Goal: Task Accomplishment & Management: Manage account settings

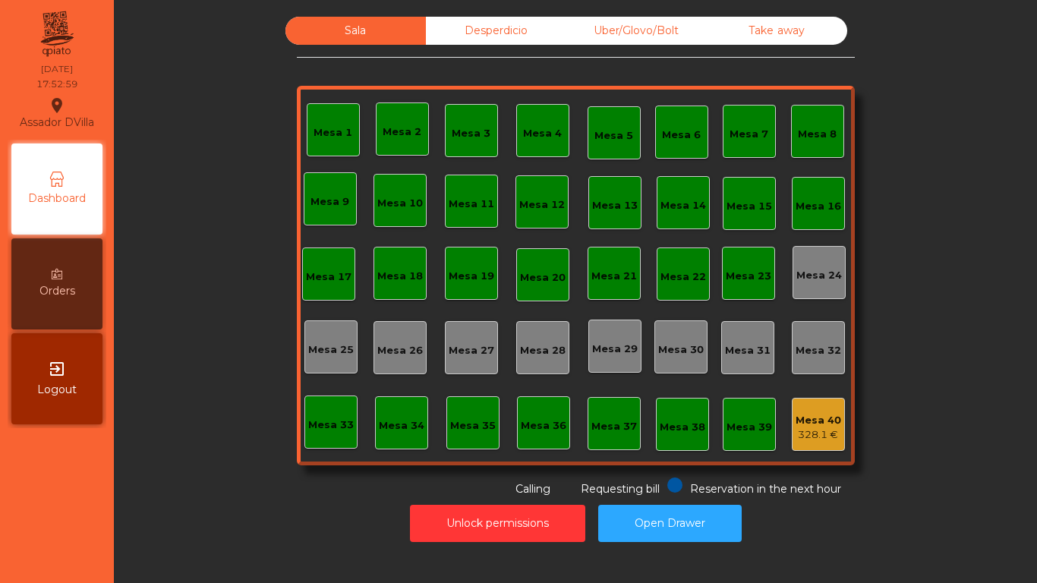
click at [664, 51] on div "Sala Desperdicio Uber/Glovo/Bolt Take away Mesa 1 Mesa 2 Mesa 3 [GEOGRAPHIC_DAT…" at bounding box center [576, 257] width 558 height 481
click at [666, 35] on div "Uber/Glovo/Bolt" at bounding box center [636, 31] width 140 height 28
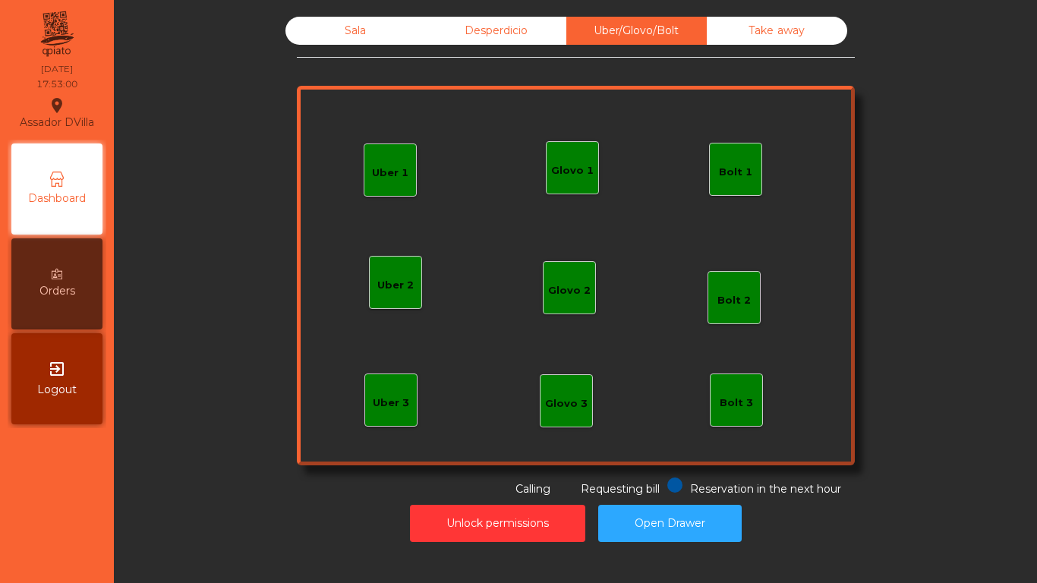
click at [718, 156] on div "Bolt 1" at bounding box center [735, 169] width 53 height 53
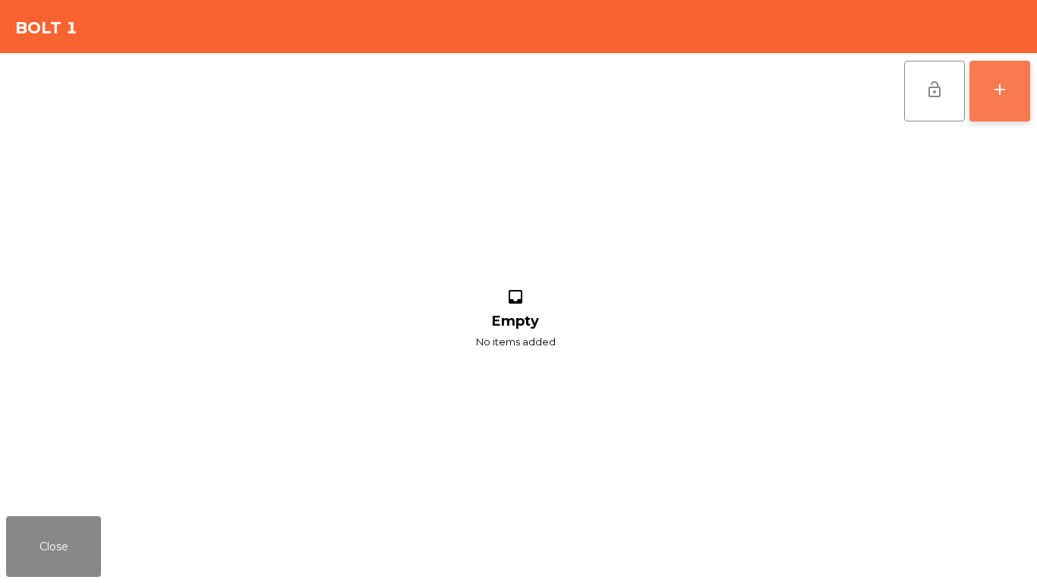
click at [1011, 115] on button "add" at bounding box center [1000, 91] width 61 height 61
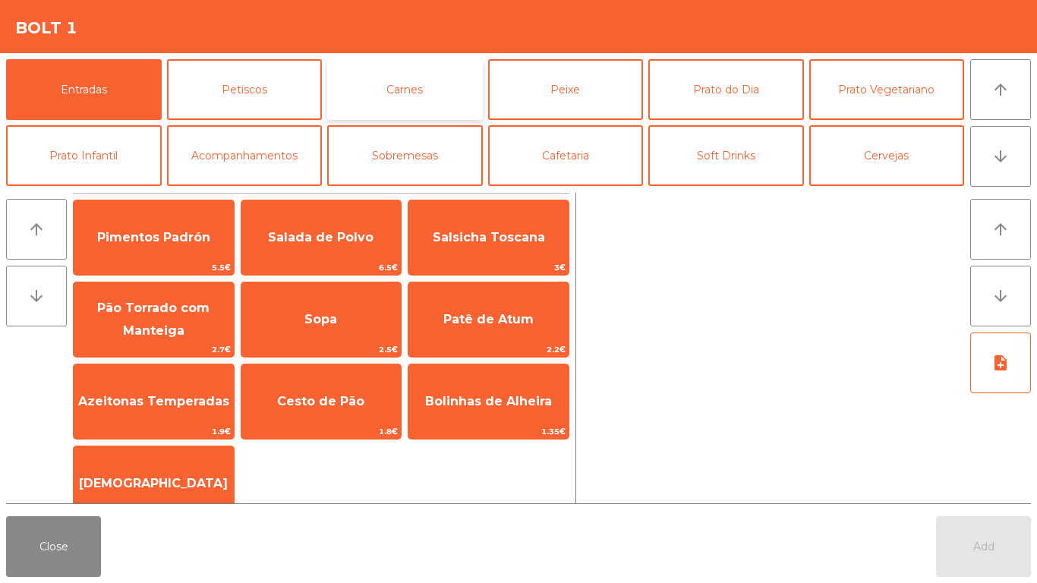
click at [436, 78] on button "Carnes" at bounding box center [405, 89] width 156 height 61
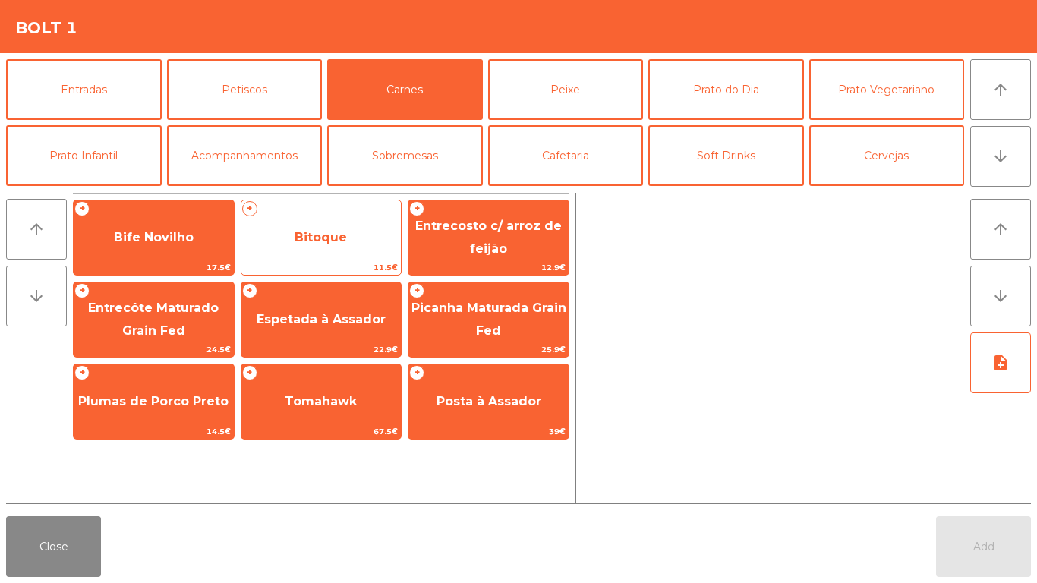
click at [328, 234] on span "Bitoque" at bounding box center [321, 237] width 52 height 14
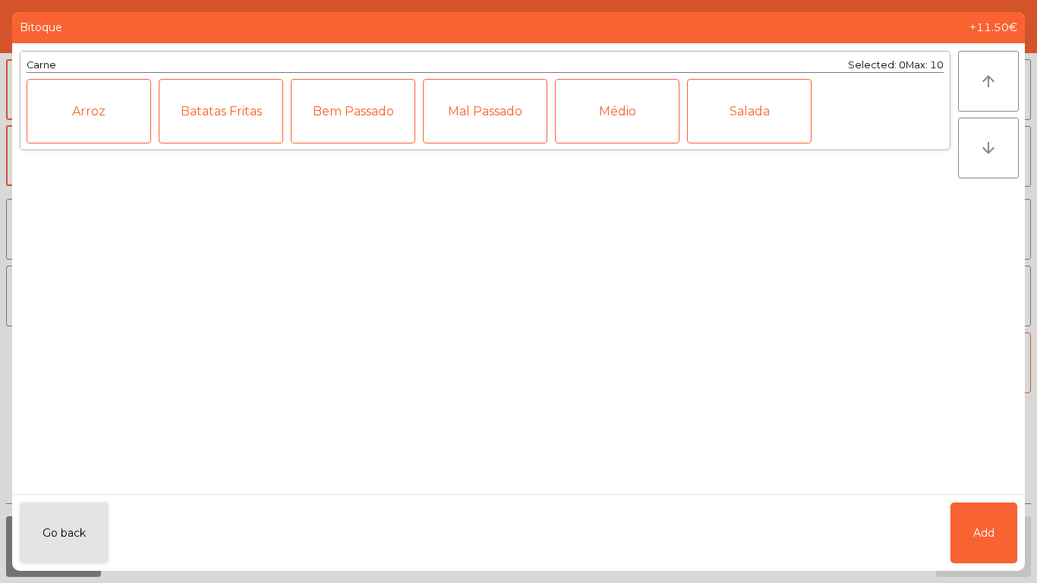
click at [610, 126] on div "Médio" at bounding box center [617, 111] width 125 height 65
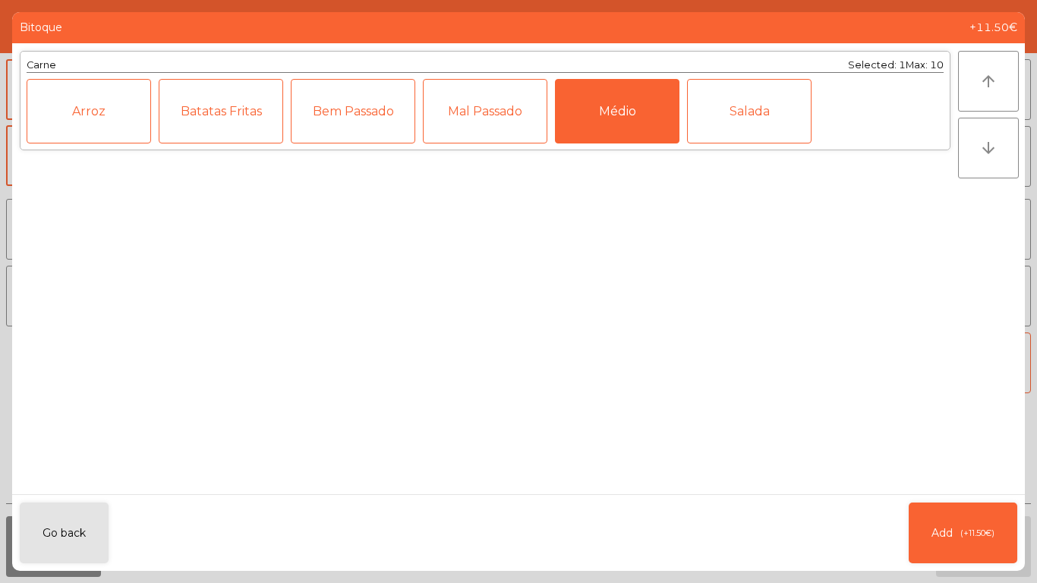
click at [899, 520] on div "Go back Add (+11.50€)" at bounding box center [518, 532] width 1013 height 77
click at [920, 526] on button "Add (+11.50€)" at bounding box center [963, 533] width 109 height 61
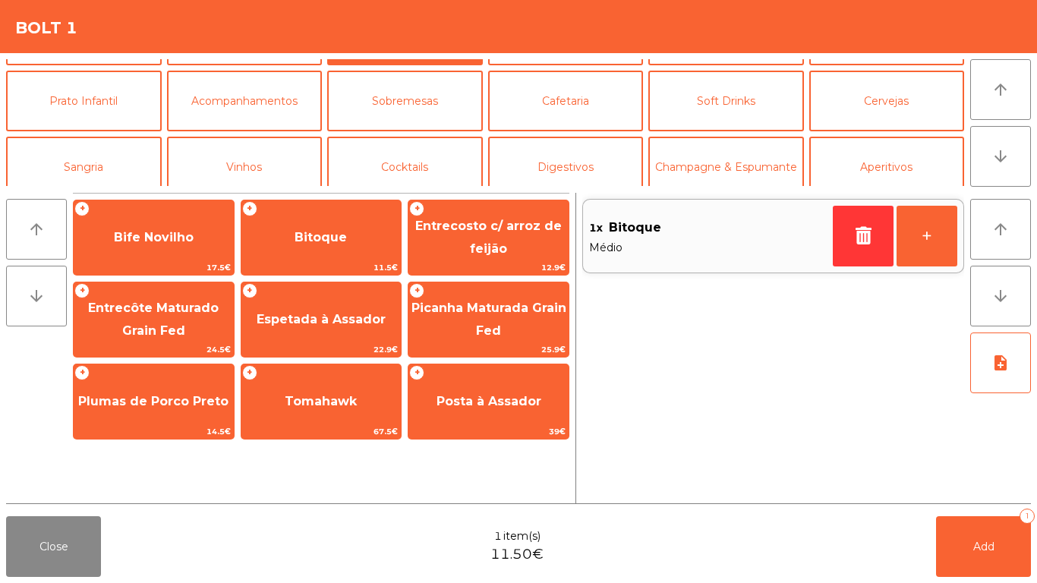
scroll to position [132, 0]
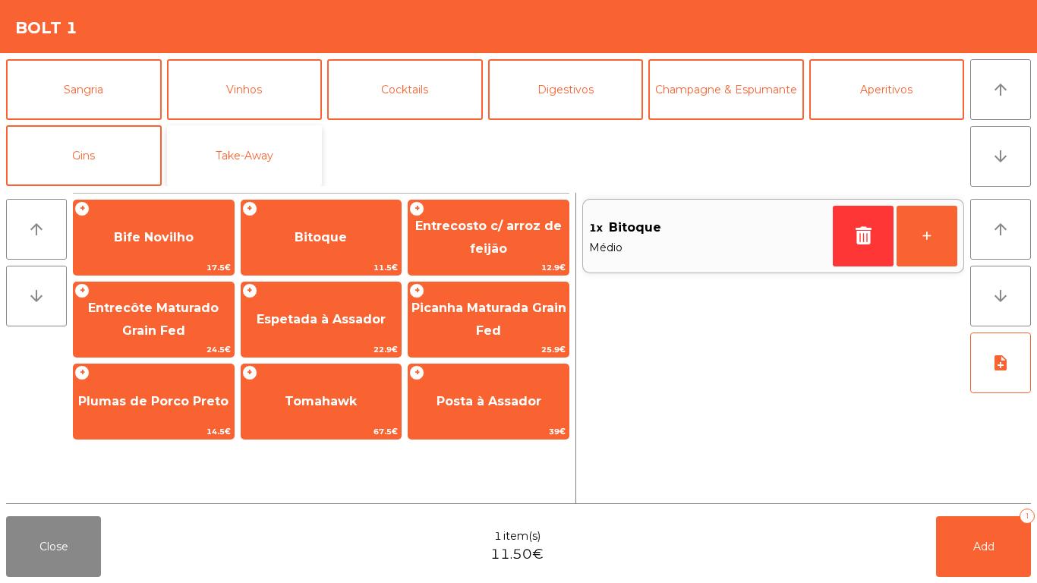
click at [294, 162] on button "Take-Away" at bounding box center [245, 155] width 156 height 61
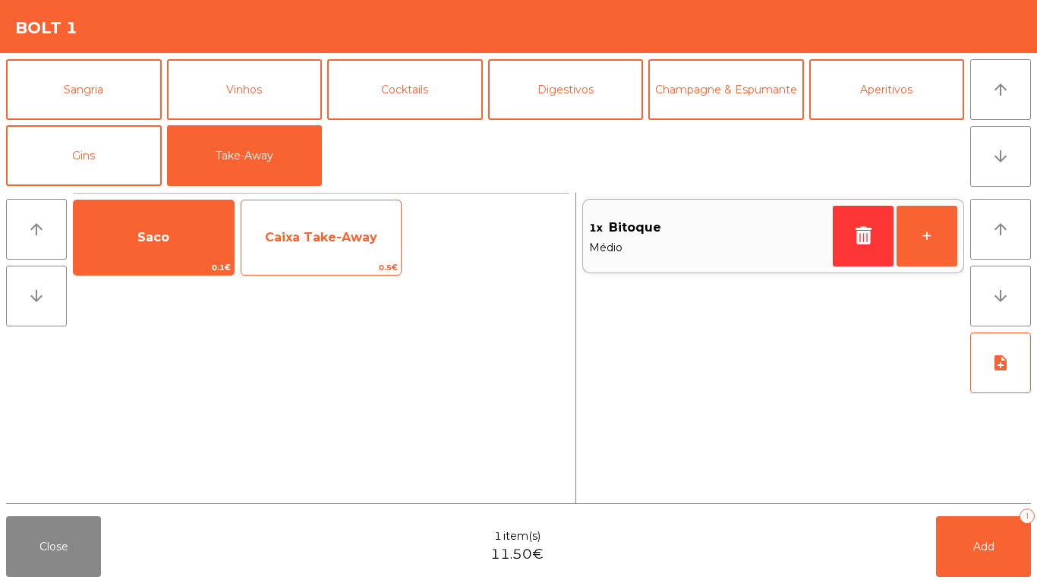
click at [305, 246] on span "Caixa Take-Away" at bounding box center [321, 237] width 160 height 41
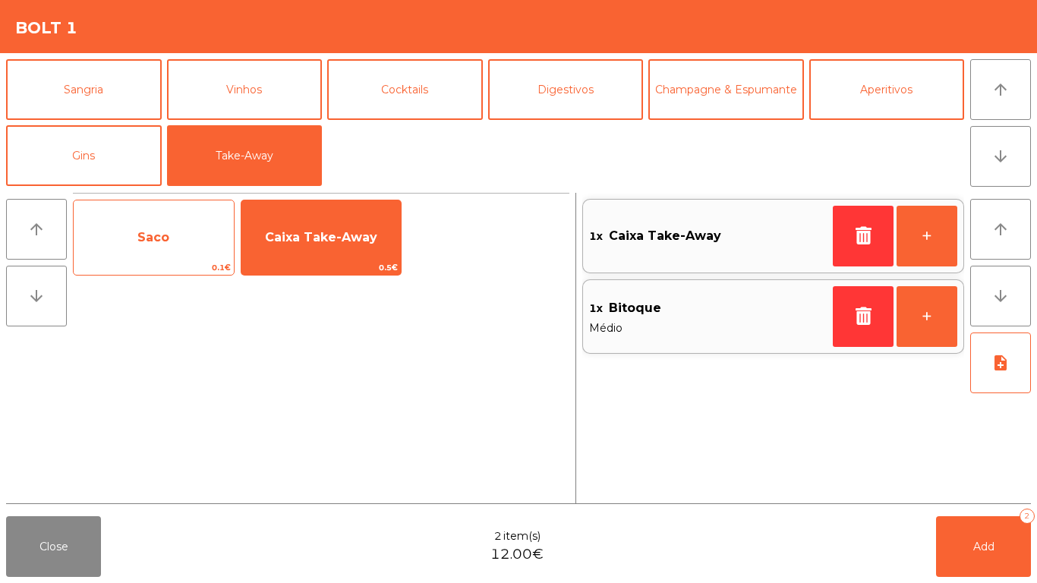
click at [205, 238] on span "Saco" at bounding box center [154, 237] width 160 height 41
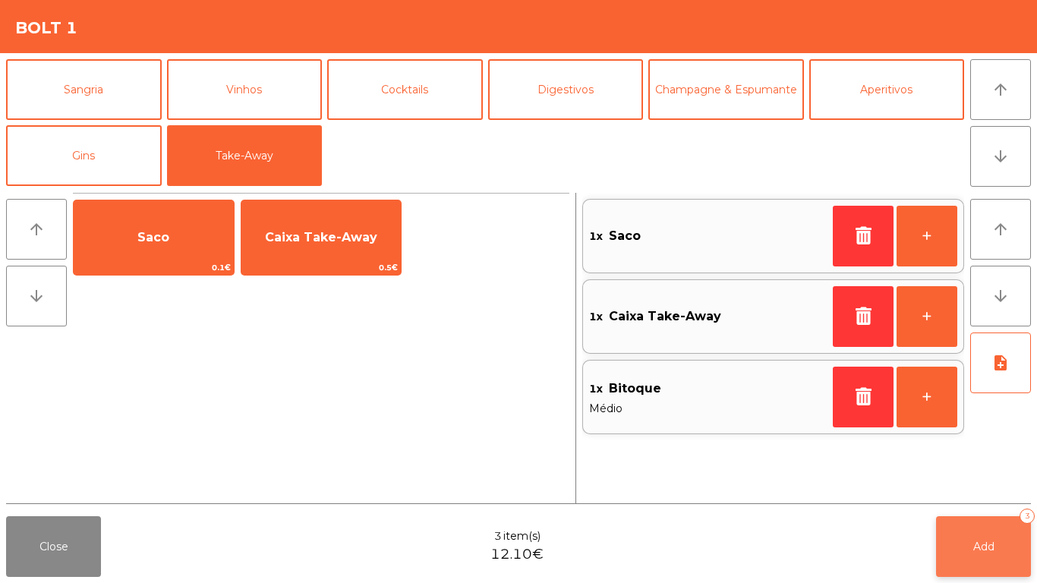
click at [1005, 548] on button "Add 3" at bounding box center [983, 546] width 95 height 61
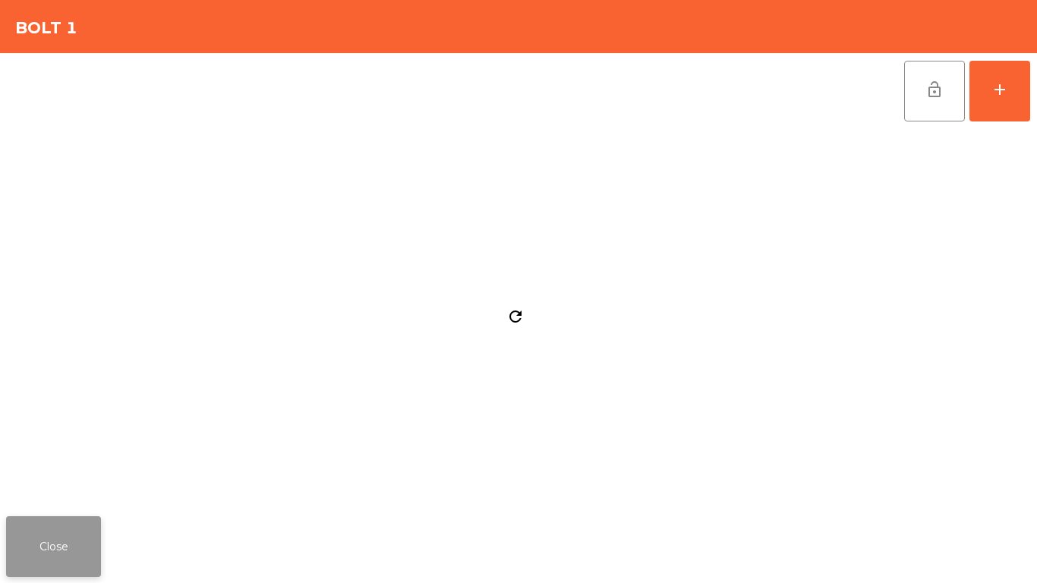
click at [70, 555] on button "Close" at bounding box center [53, 546] width 95 height 61
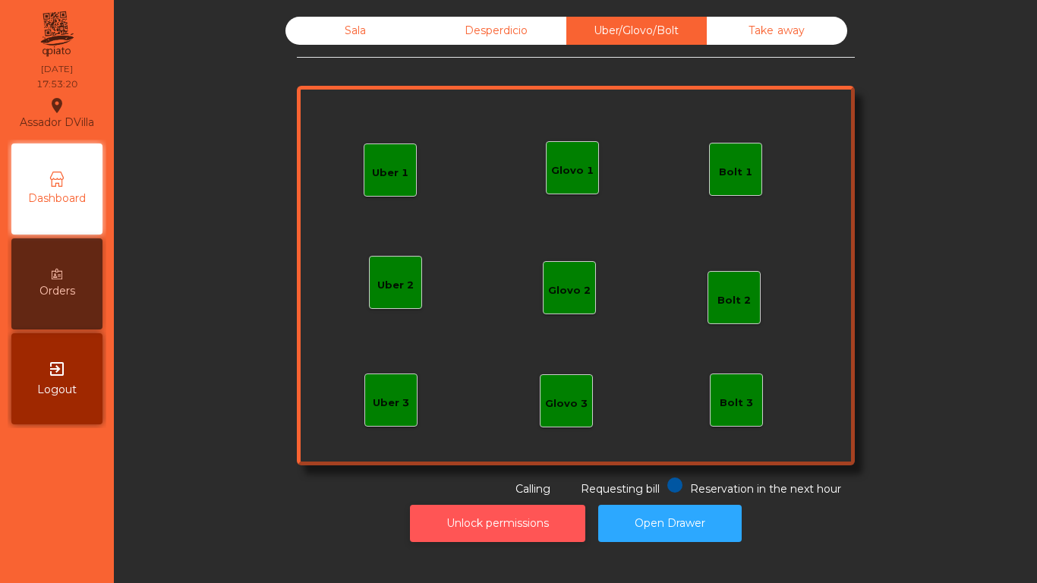
click at [538, 517] on button "Unlock permissions" at bounding box center [497, 523] width 175 height 37
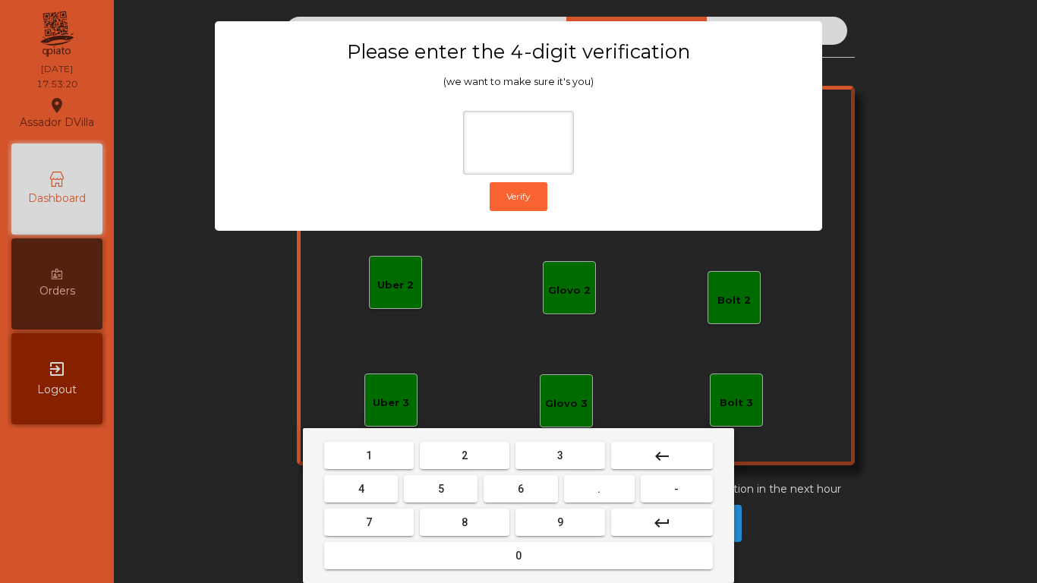
click at [367, 484] on button "4" at bounding box center [361, 488] width 74 height 27
type input "*"
click at [667, 456] on mat-icon "keyboard_backspace" at bounding box center [662, 456] width 18 height 18
click at [409, 459] on button "1" at bounding box center [369, 455] width 90 height 27
drag, startPoint x: 554, startPoint y: 516, endPoint x: 332, endPoint y: 491, distance: 223.2
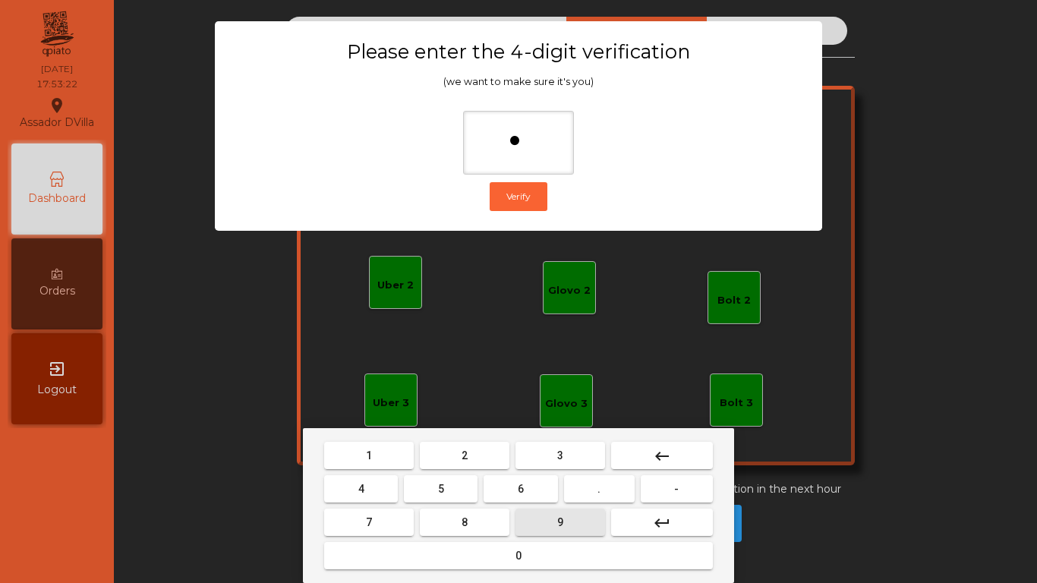
click at [547, 516] on button "9" at bounding box center [561, 522] width 90 height 27
drag, startPoint x: 351, startPoint y: 488, endPoint x: 435, endPoint y: 563, distance: 112.4
click at [352, 488] on button "4" at bounding box center [361, 488] width 74 height 27
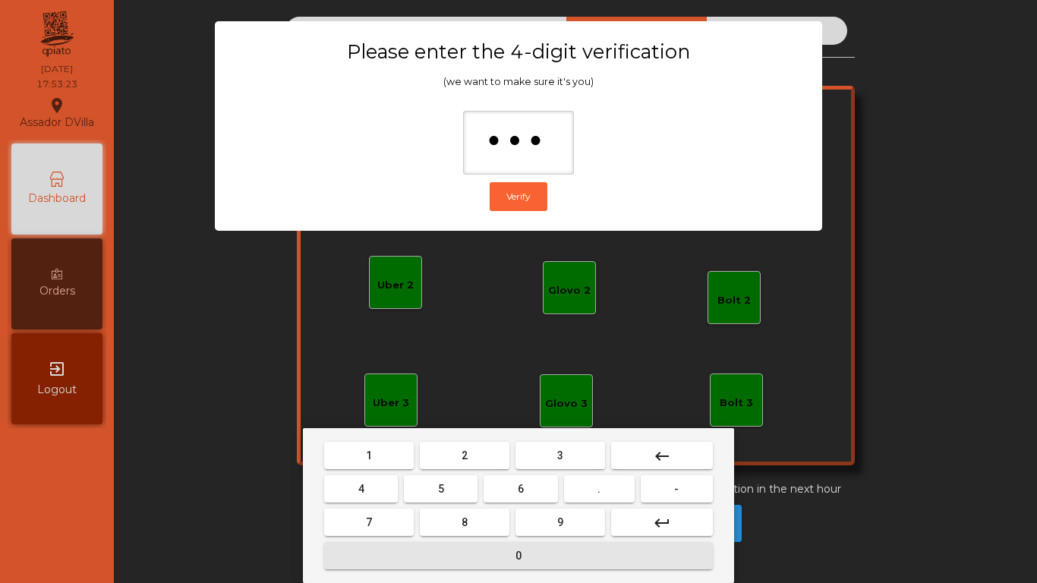
drag, startPoint x: 437, startPoint y: 563, endPoint x: 475, endPoint y: 519, distance: 58.7
click at [436, 563] on button "0" at bounding box center [518, 555] width 389 height 27
type input "****"
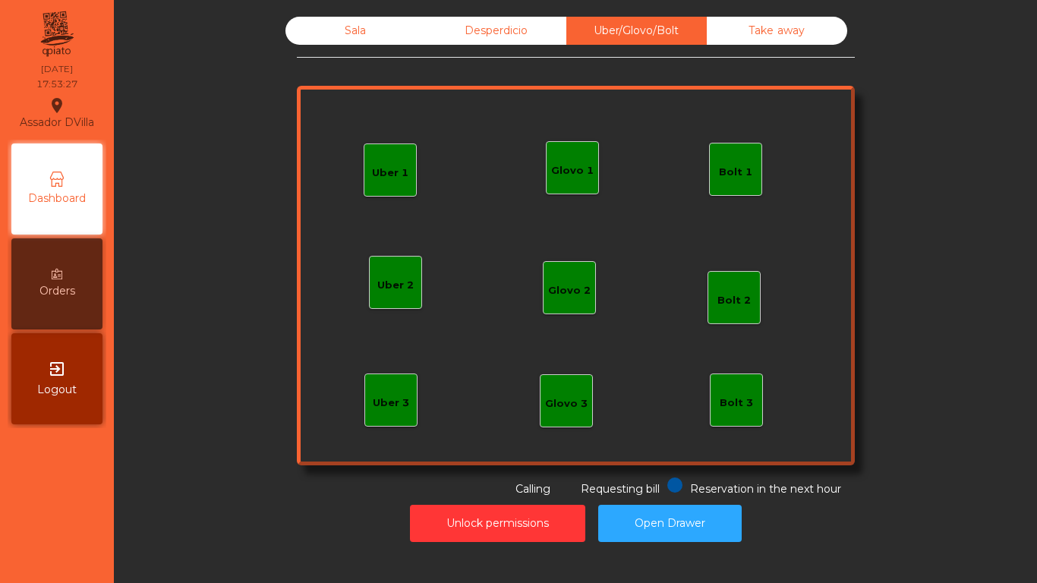
click at [531, 30] on div "Desperdicio" at bounding box center [496, 31] width 140 height 28
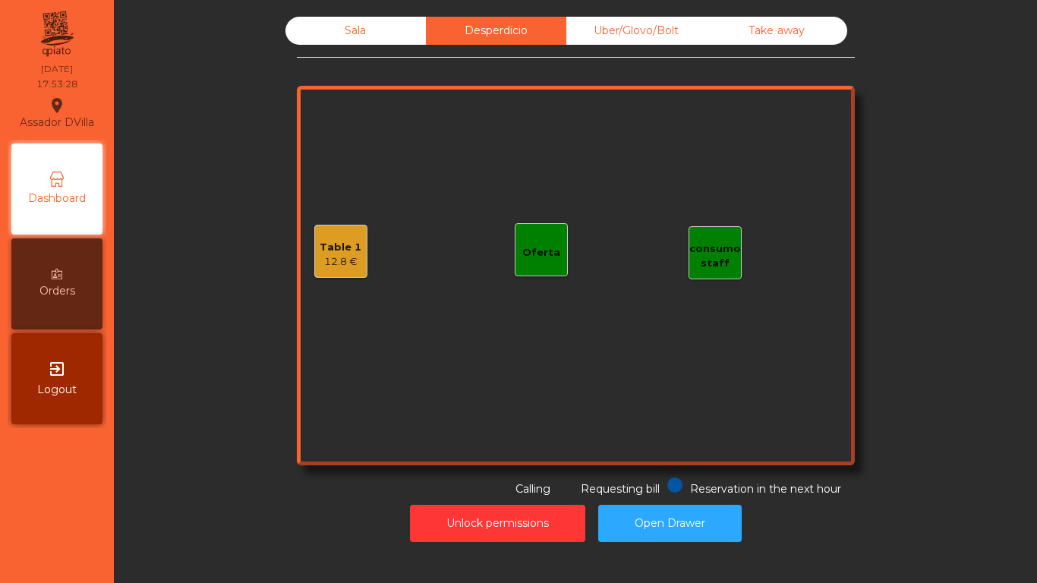
click at [606, 34] on div "Uber/Glovo/Bolt" at bounding box center [636, 31] width 140 height 28
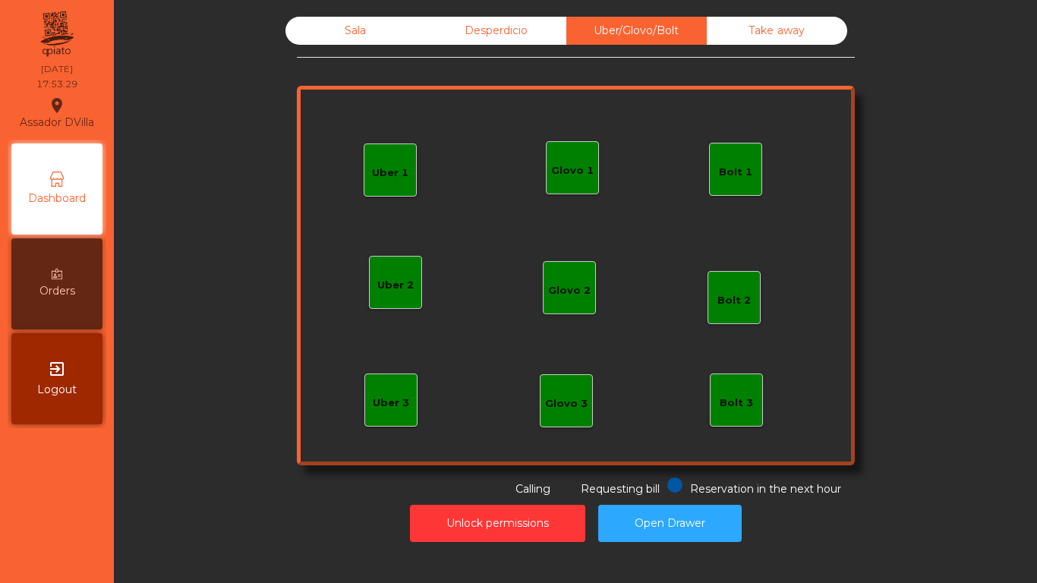
click at [741, 159] on div "Bolt 1" at bounding box center [735, 169] width 33 height 21
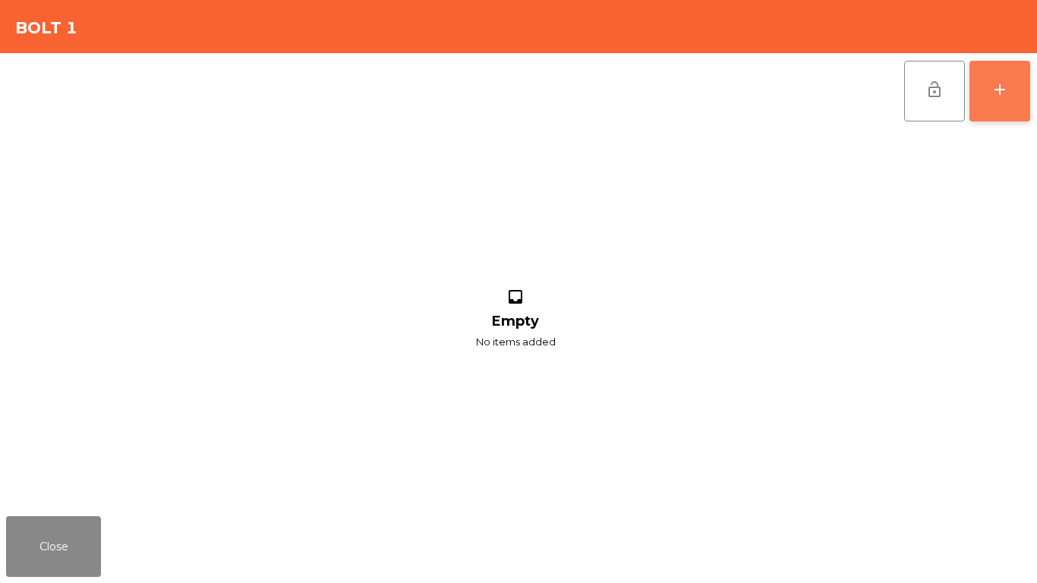
click at [1000, 99] on button "add" at bounding box center [1000, 91] width 61 height 61
click at [71, 560] on button "Close" at bounding box center [53, 546] width 95 height 61
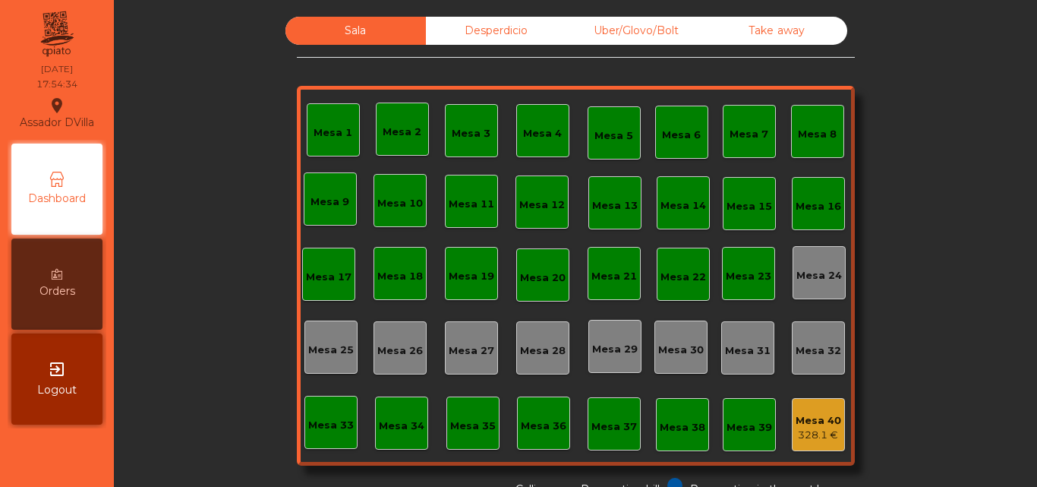
click at [641, 39] on div "Uber/Glovo/Bolt" at bounding box center [636, 31] width 140 height 28
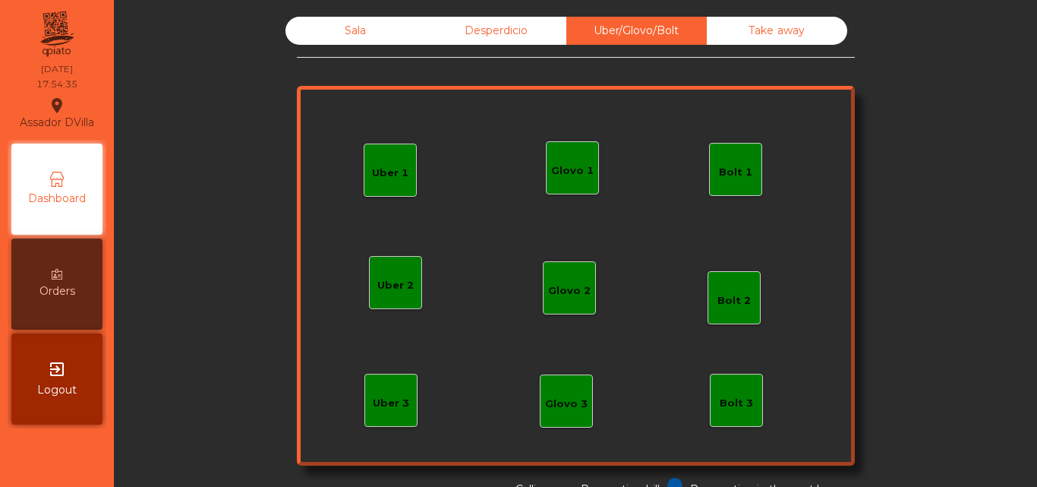
click at [741, 174] on div "Bolt 1" at bounding box center [735, 172] width 33 height 15
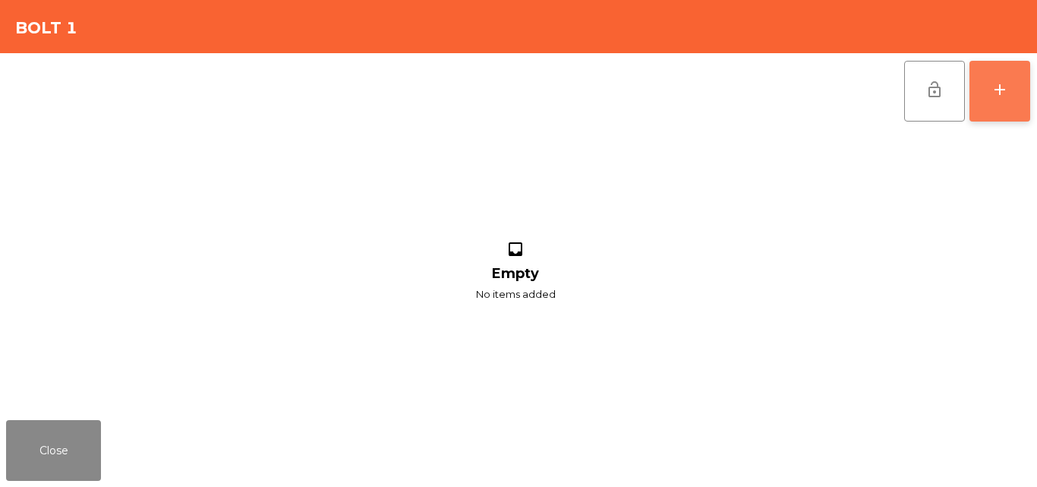
click at [1009, 98] on button "add" at bounding box center [1000, 91] width 61 height 61
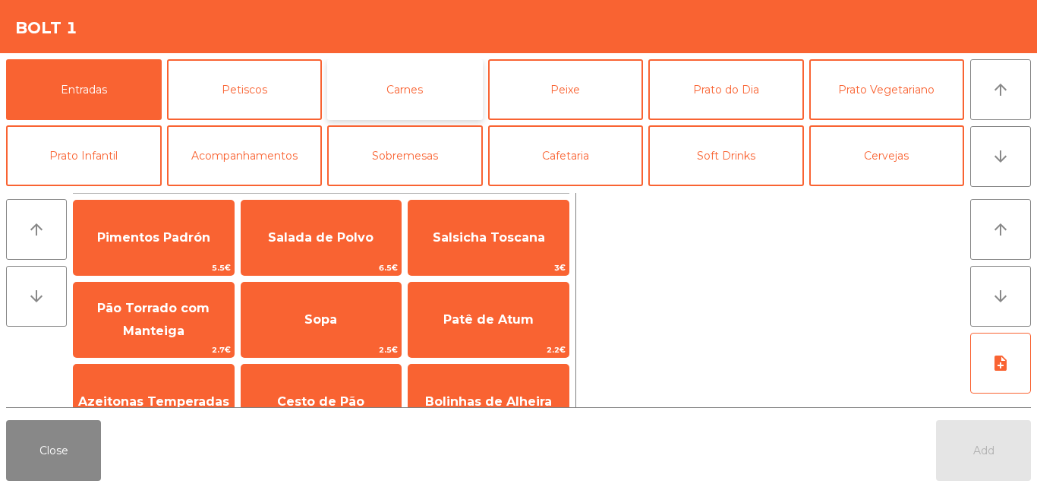
click at [415, 96] on button "Carnes" at bounding box center [405, 89] width 156 height 61
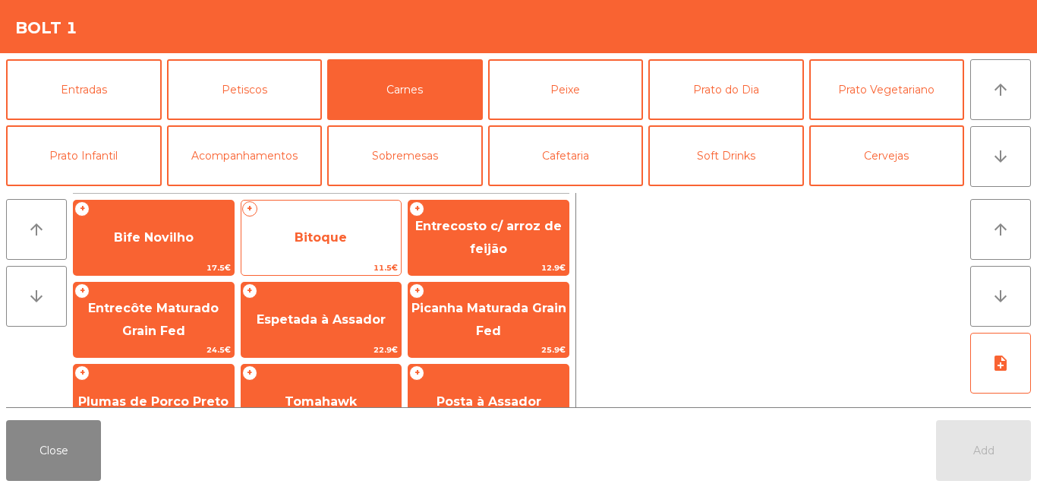
click at [310, 207] on div "+ Bitoque 11.5€" at bounding box center [322, 238] width 162 height 76
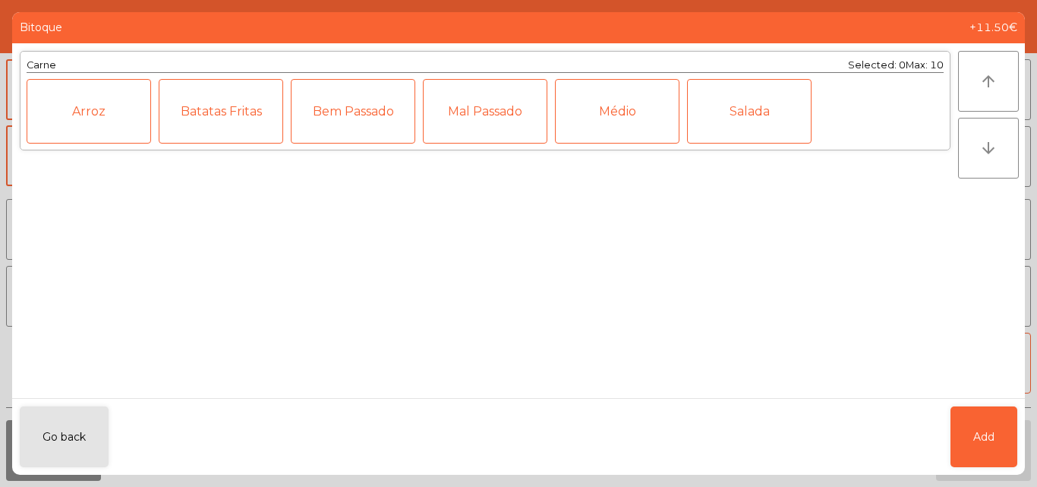
click at [629, 96] on div "Médio" at bounding box center [617, 111] width 125 height 65
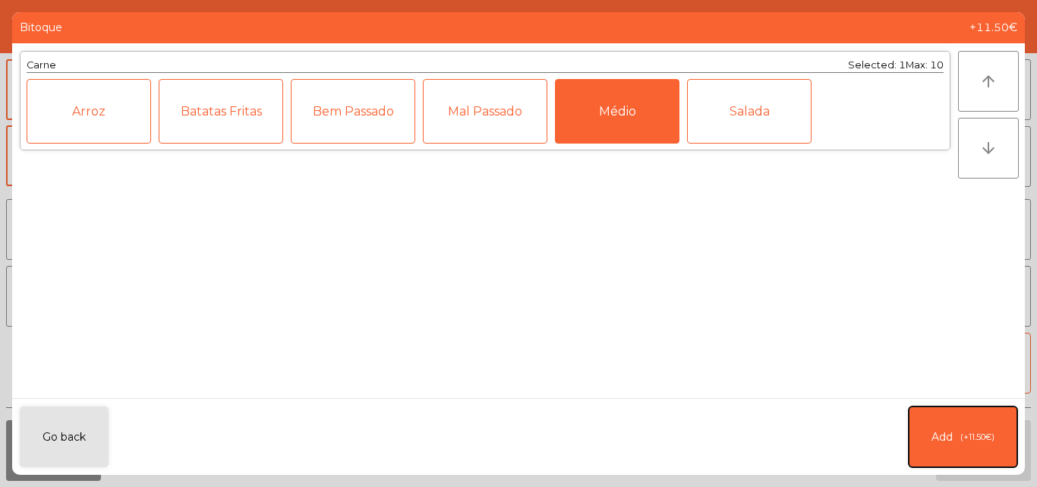
click at [974, 439] on span "(+11.50€)" at bounding box center [978, 437] width 34 height 13
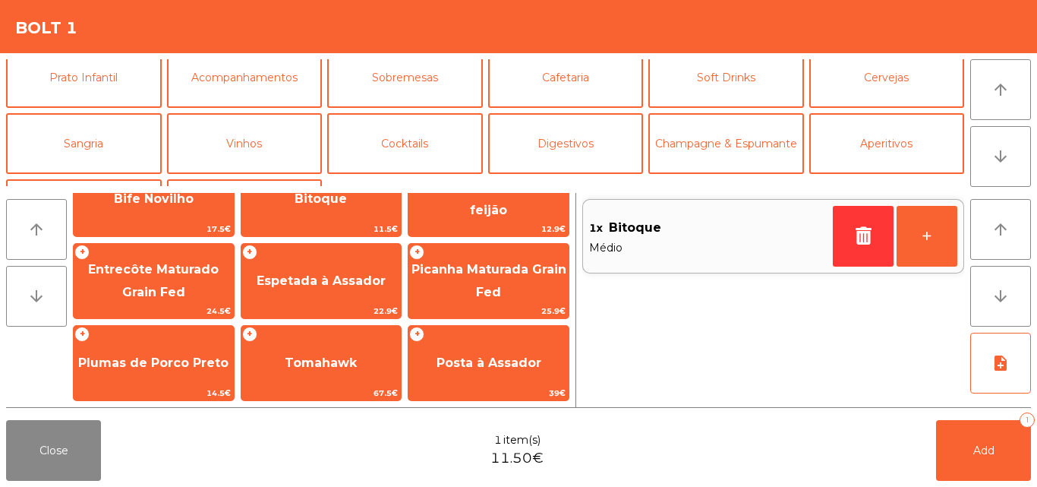
scroll to position [132, 0]
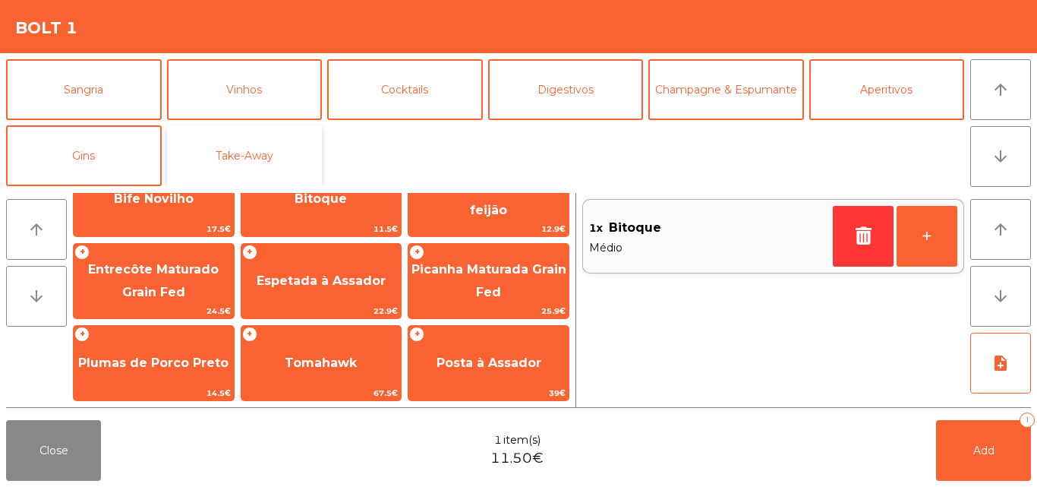
drag, startPoint x: 296, startPoint y: 153, endPoint x: 273, endPoint y: 167, distance: 27.6
click at [293, 155] on button "Take-Away" at bounding box center [245, 155] width 156 height 61
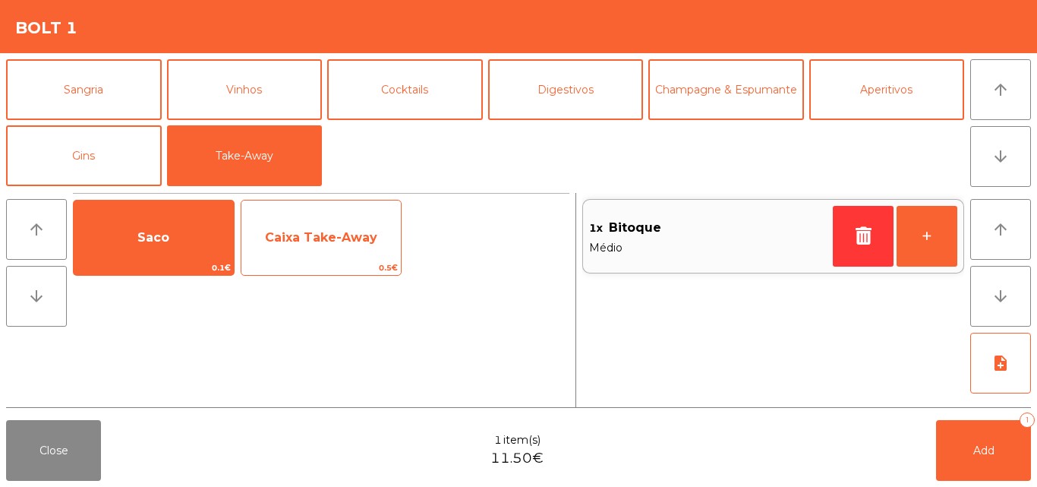
drag, startPoint x: 198, startPoint y: 215, endPoint x: 288, endPoint y: 230, distance: 90.9
click at [218, 222] on div "Saco 0.1€" at bounding box center [154, 238] width 162 height 76
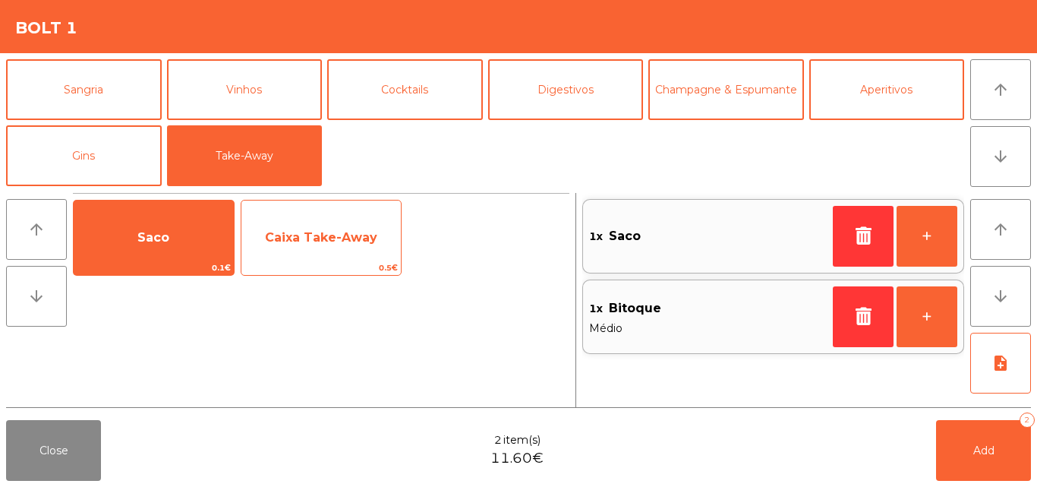
click at [302, 232] on span "Caixa Take-Away" at bounding box center [321, 237] width 112 height 14
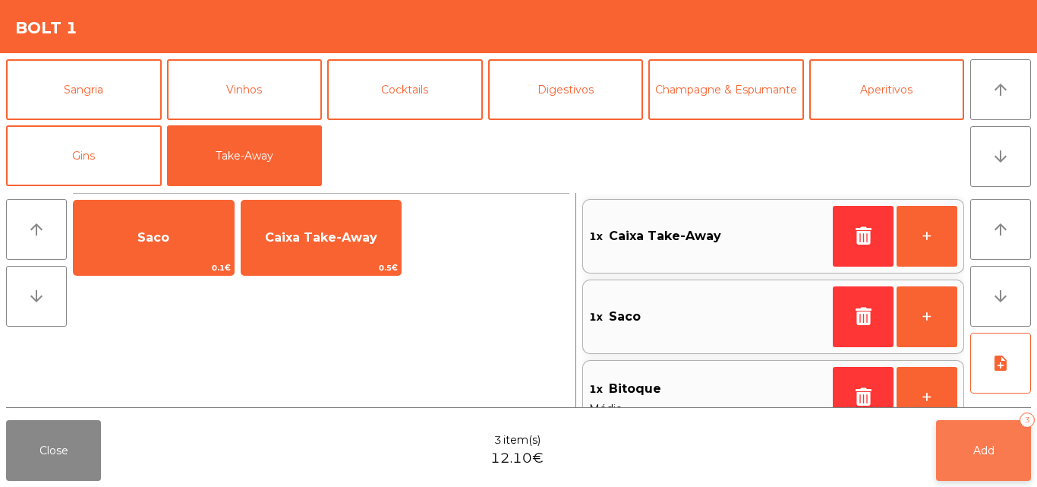
click at [982, 451] on span "Add" at bounding box center [983, 450] width 21 height 14
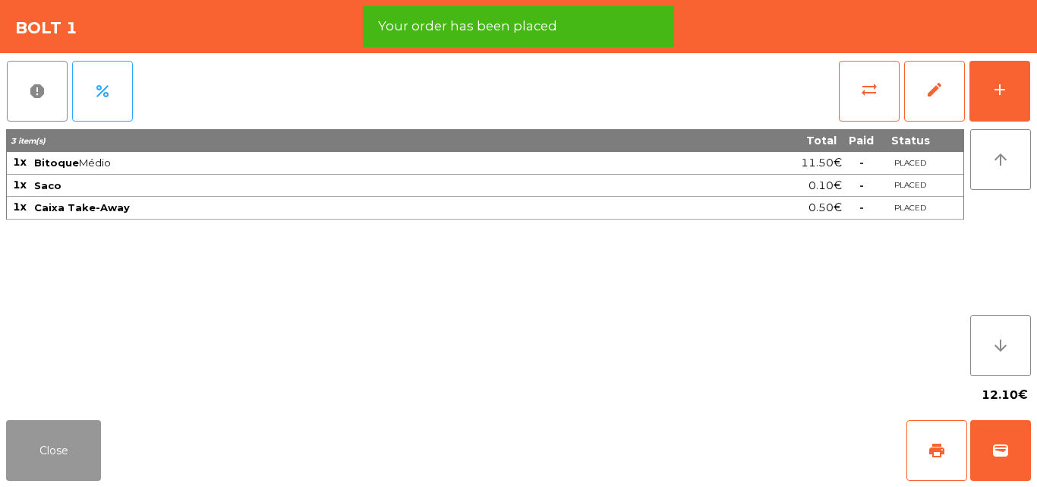
click at [61, 453] on button "Close" at bounding box center [53, 450] width 95 height 61
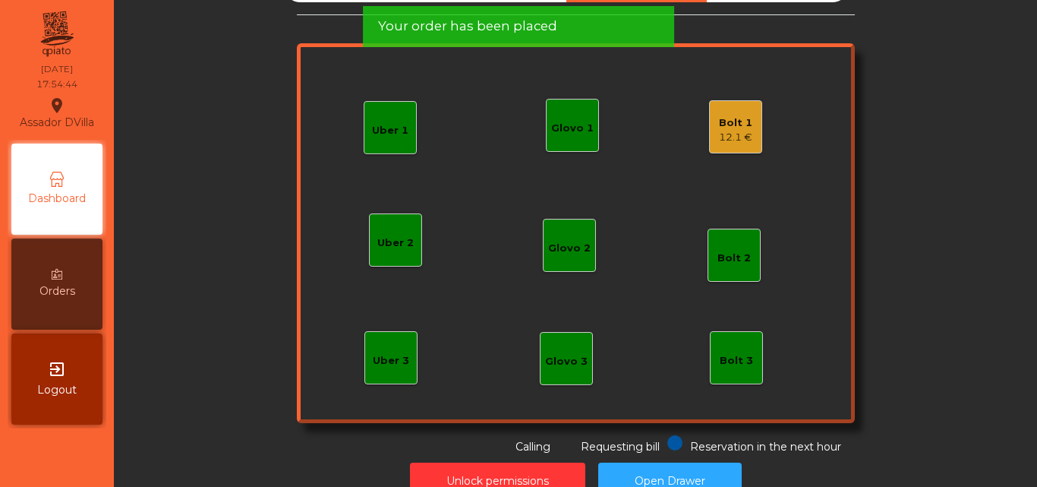
scroll to position [84, 0]
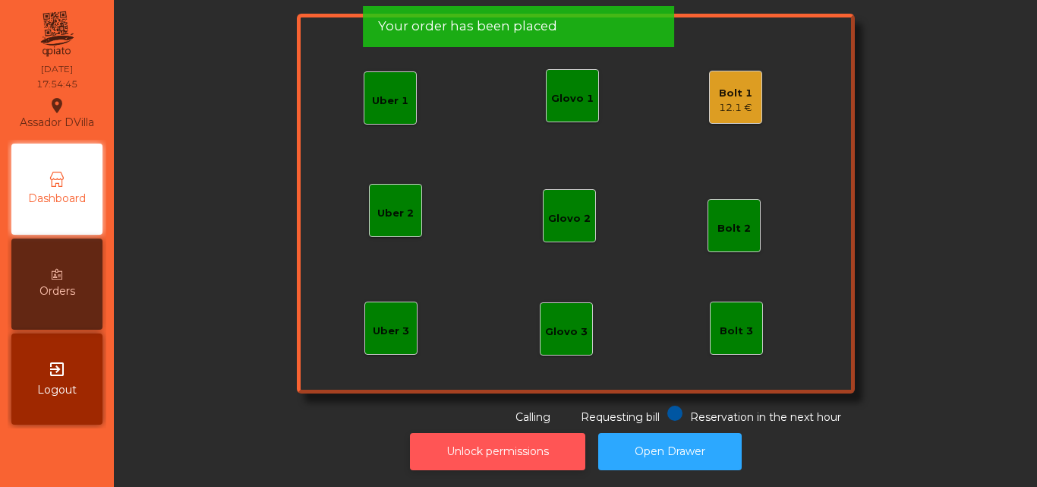
click at [516, 433] on button "Unlock permissions" at bounding box center [497, 451] width 175 height 37
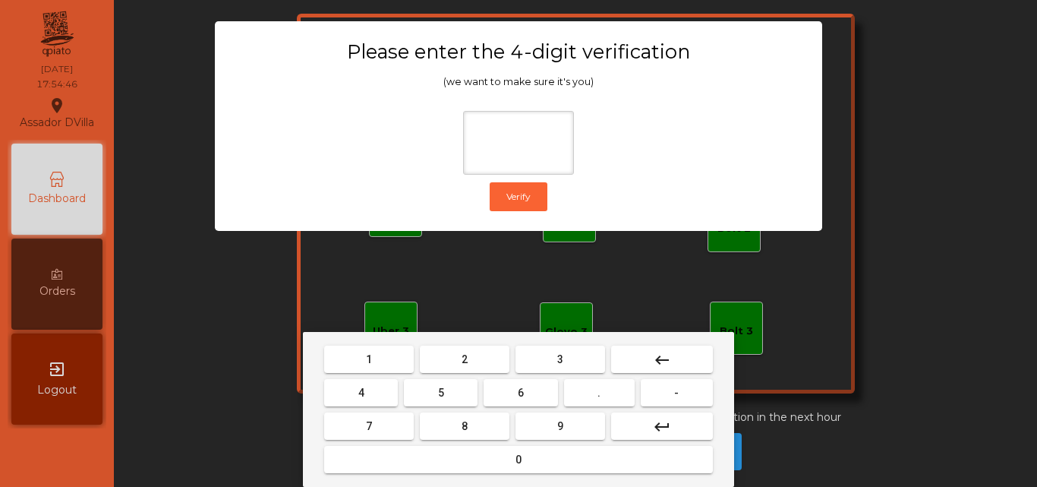
click at [356, 368] on button "1" at bounding box center [369, 358] width 90 height 27
drag, startPoint x: 531, startPoint y: 423, endPoint x: 330, endPoint y: 381, distance: 204.8
click at [527, 420] on button "9" at bounding box center [561, 425] width 90 height 27
drag, startPoint x: 330, startPoint y: 386, endPoint x: 420, endPoint y: 452, distance: 111.3
click at [332, 386] on button "4" at bounding box center [361, 392] width 74 height 27
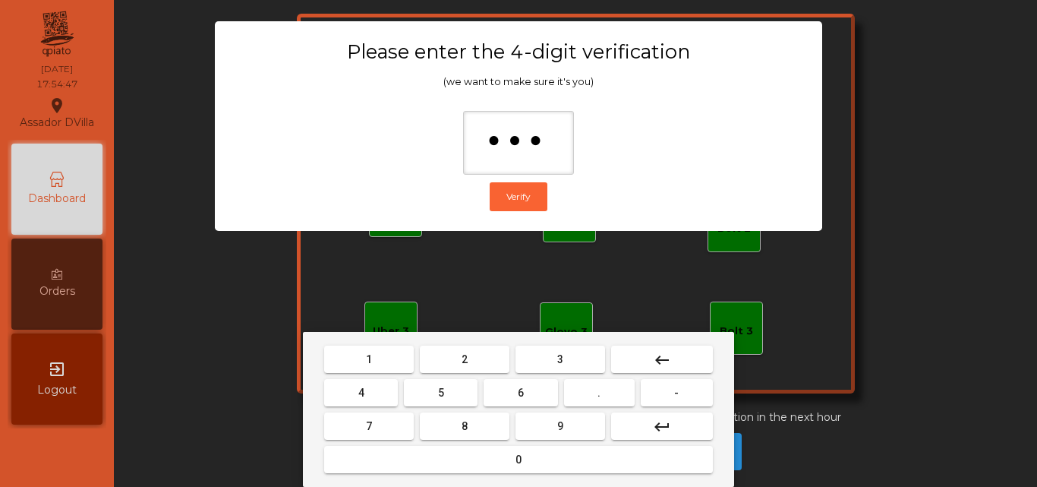
click at [423, 453] on button "0" at bounding box center [518, 459] width 389 height 27
type input "****"
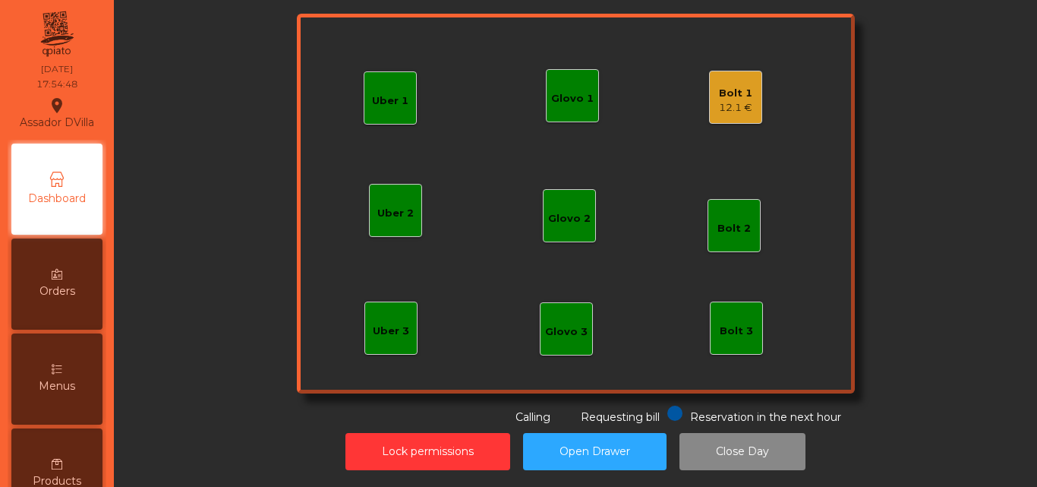
click at [737, 86] on div "Bolt 1" at bounding box center [735, 93] width 33 height 15
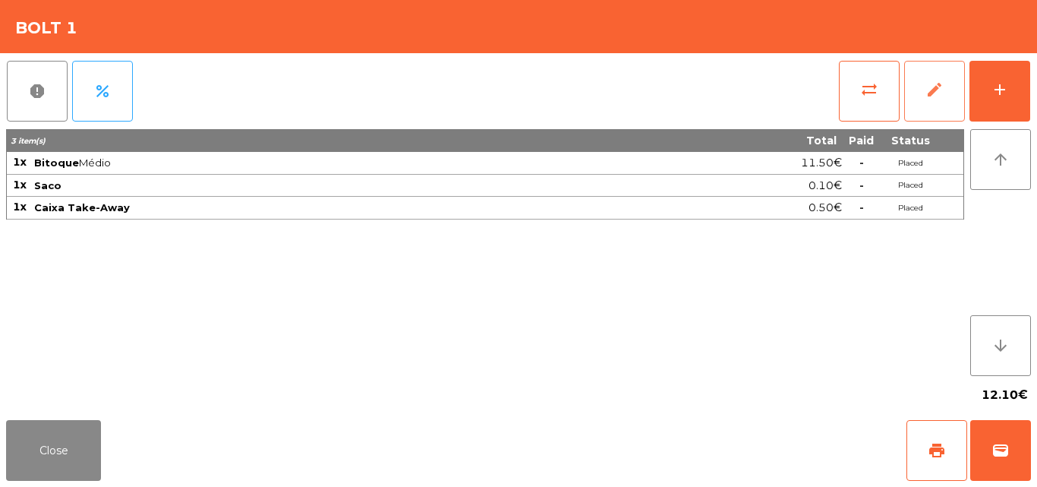
click at [940, 100] on button "edit" at bounding box center [934, 91] width 61 height 61
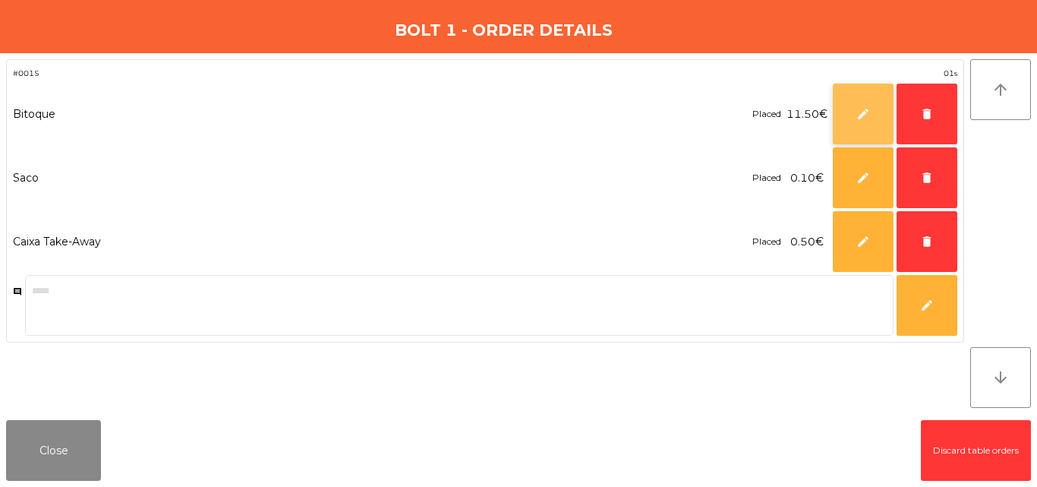
click at [843, 118] on button "edit" at bounding box center [863, 114] width 61 height 61
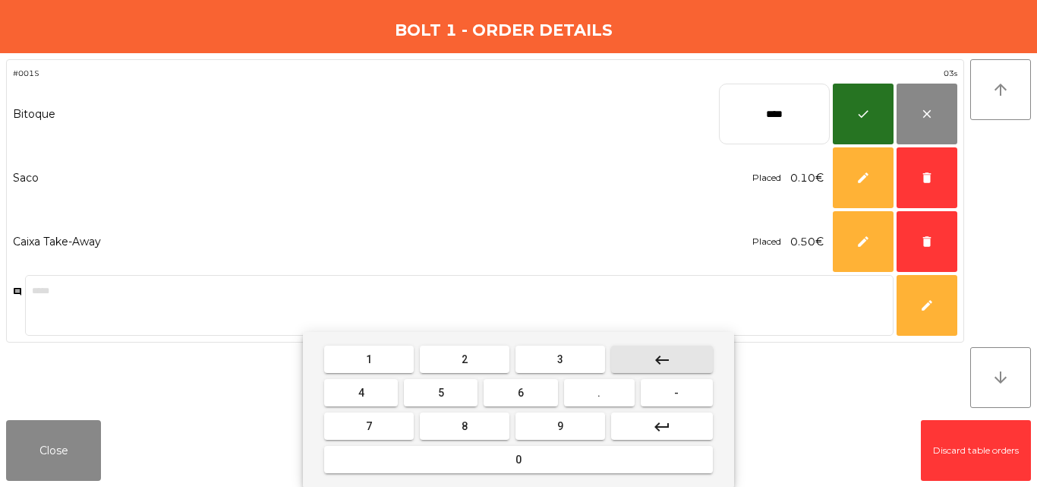
click at [663, 356] on mat-icon "keyboard_backspace" at bounding box center [662, 360] width 18 height 18
type input "**"
click at [661, 356] on mat-icon "keyboard_backspace" at bounding box center [662, 360] width 18 height 18
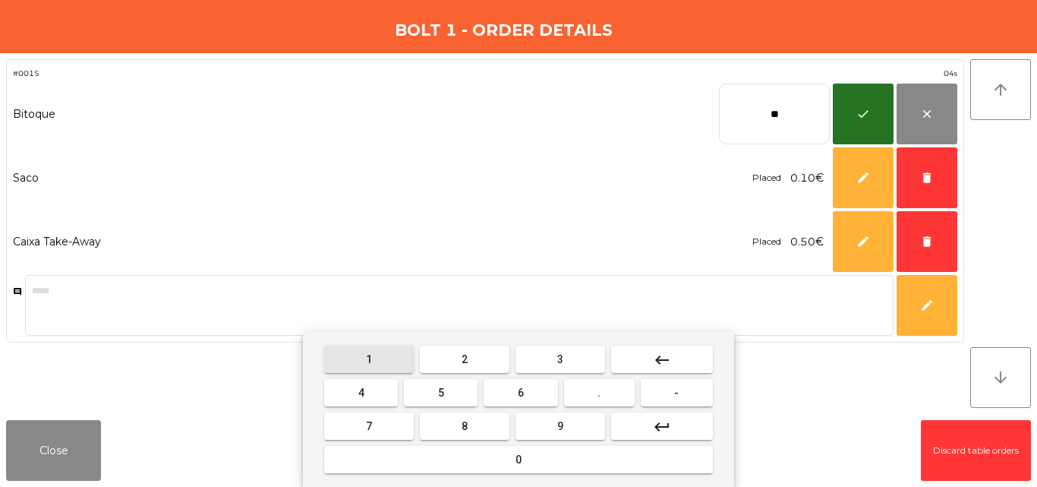
click at [396, 371] on button "1" at bounding box center [369, 358] width 90 height 27
drag, startPoint x: 384, startPoint y: 392, endPoint x: 626, endPoint y: 423, distance: 243.5
click at [384, 393] on button "4" at bounding box center [361, 392] width 74 height 27
click at [593, 395] on button "." at bounding box center [599, 392] width 71 height 27
click at [455, 401] on button "5" at bounding box center [441, 392] width 74 height 27
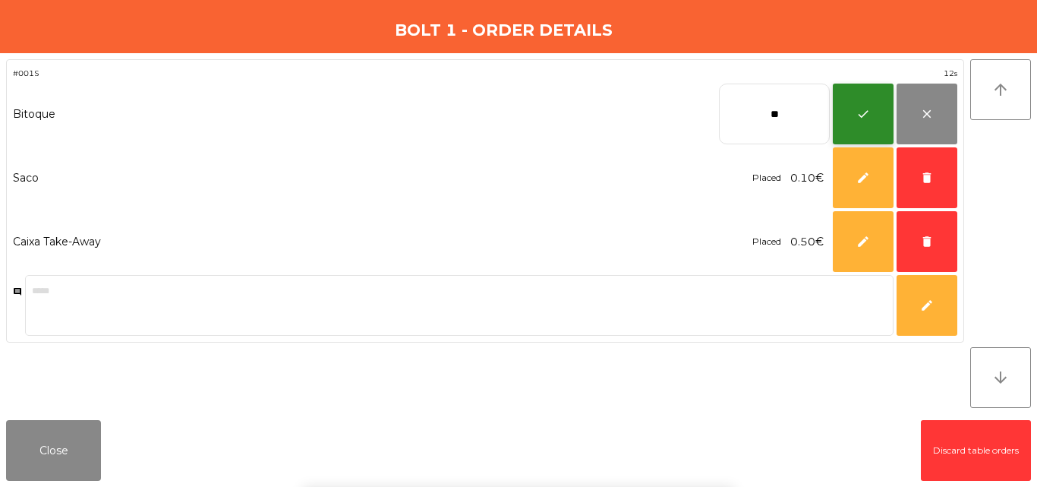
click at [860, 114] on span "check" at bounding box center [864, 114] width 14 height 14
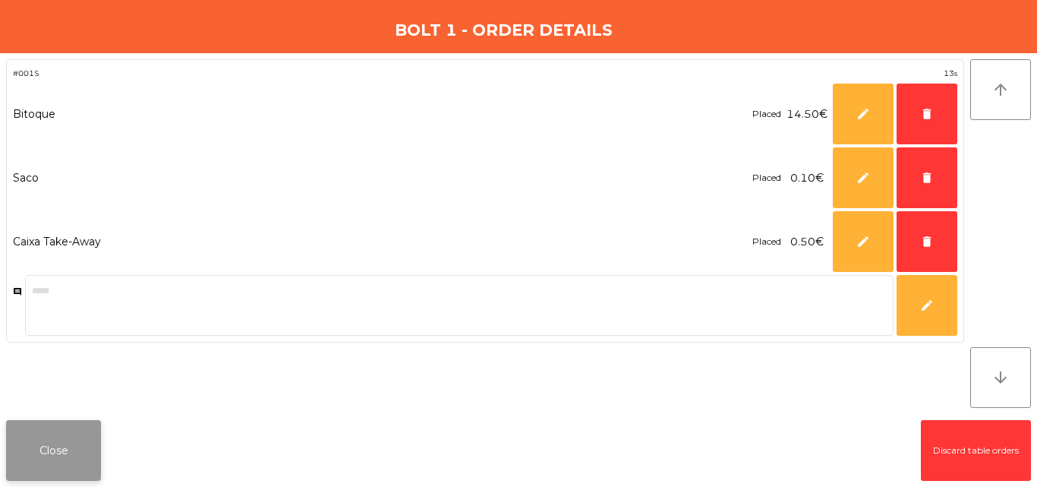
click at [87, 447] on button "Close" at bounding box center [53, 450] width 95 height 61
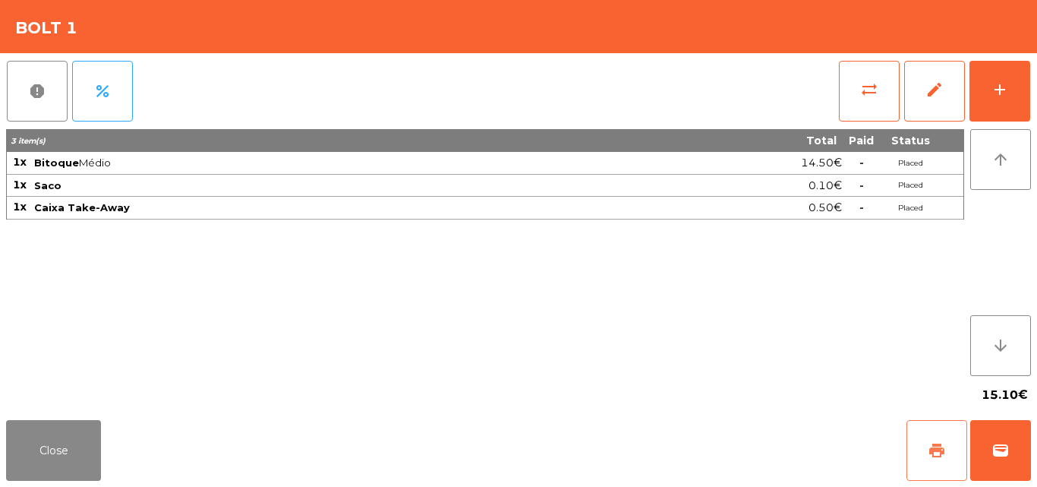
drag, startPoint x: 939, startPoint y: 444, endPoint x: 952, endPoint y: 442, distance: 13.1
click at [940, 444] on span "print" at bounding box center [937, 450] width 18 height 18
click at [1011, 442] on button "wallet" at bounding box center [1000, 450] width 61 height 61
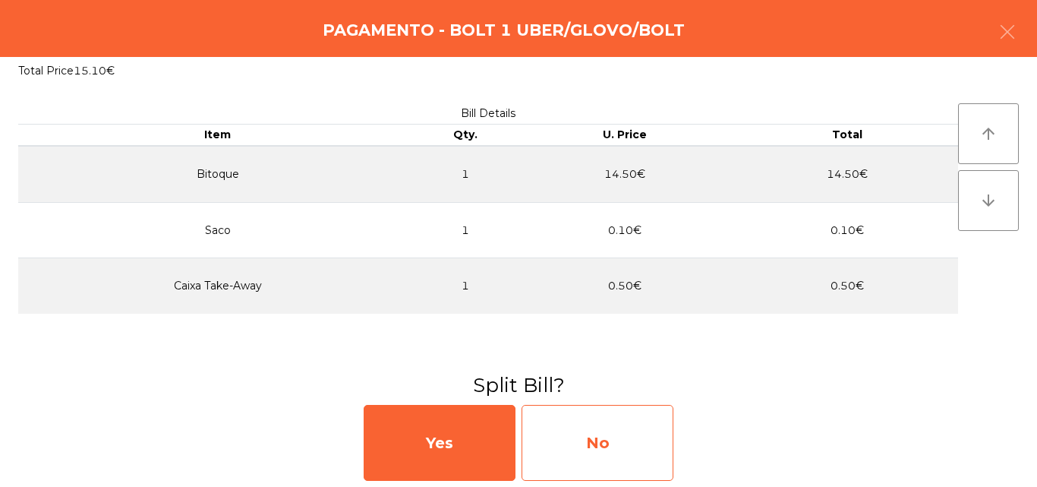
click at [563, 429] on div "No" at bounding box center [598, 443] width 152 height 76
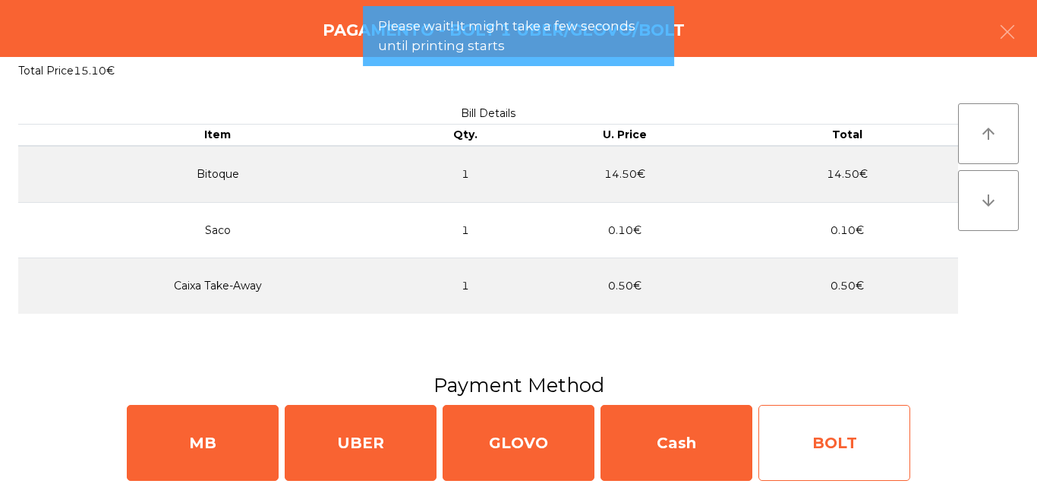
click at [863, 438] on div "BOLT" at bounding box center [835, 443] width 152 height 76
select select "**"
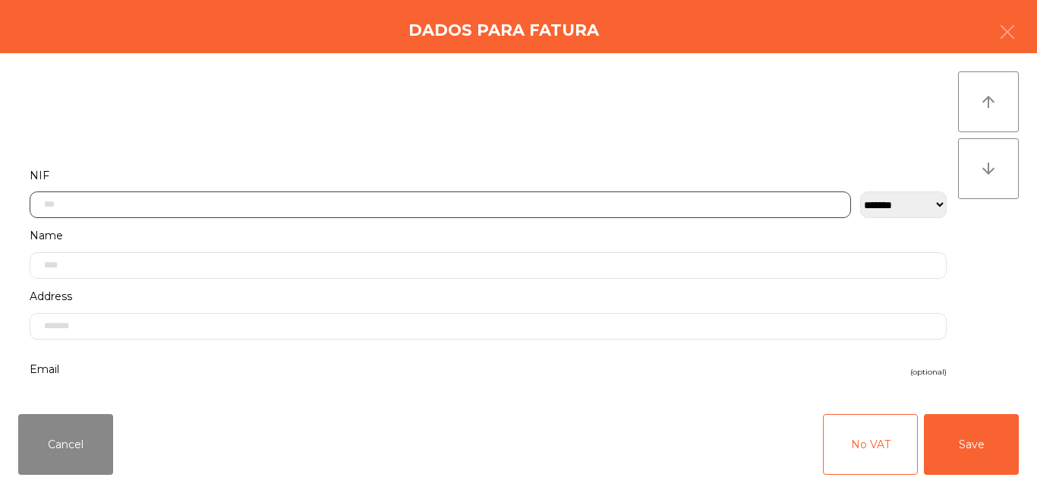
click at [350, 195] on input "text" at bounding box center [441, 204] width 822 height 27
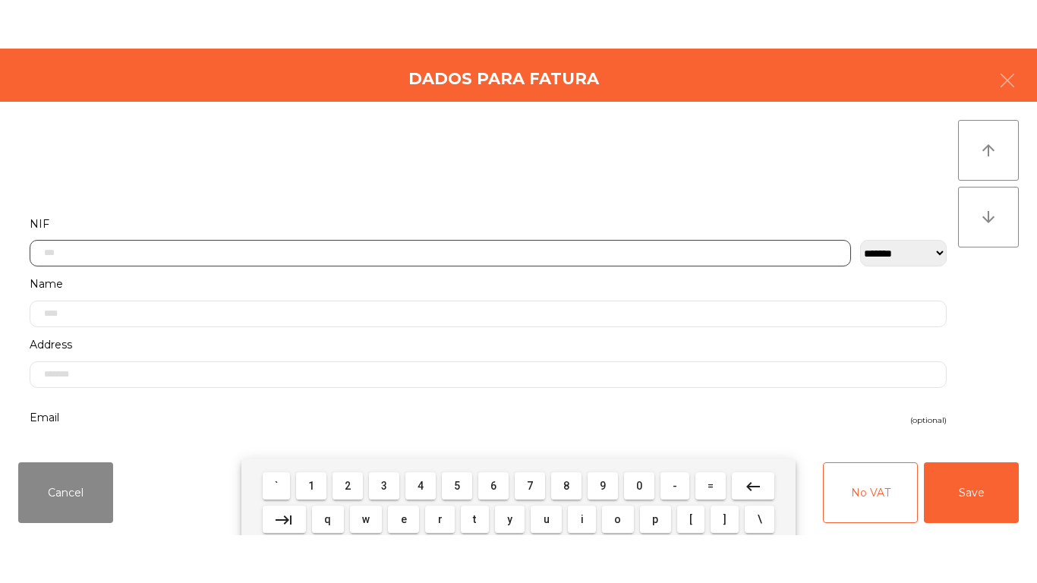
scroll to position [93, 0]
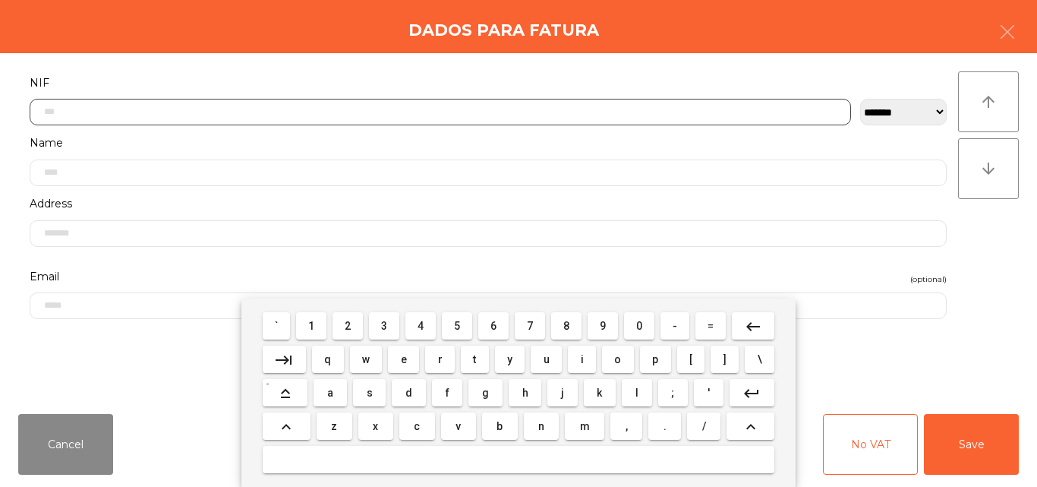
click at [320, 330] on button "1" at bounding box center [311, 325] width 30 height 27
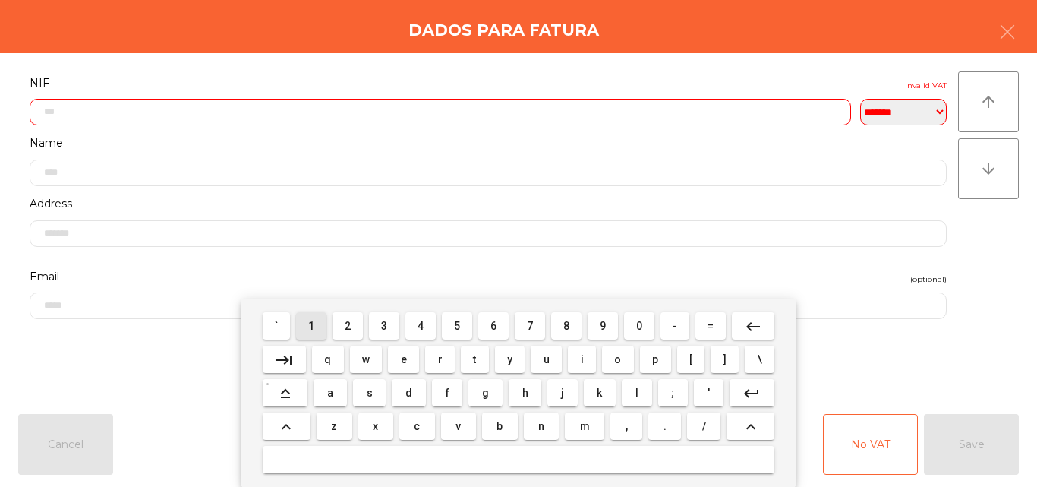
click at [320, 329] on button "1" at bounding box center [311, 325] width 30 height 27
click at [459, 326] on span "5" at bounding box center [457, 326] width 6 height 12
click at [614, 324] on button "9" at bounding box center [603, 325] width 30 height 27
click at [305, 326] on button "1" at bounding box center [311, 325] width 30 height 27
click at [462, 326] on button "5" at bounding box center [457, 325] width 30 height 27
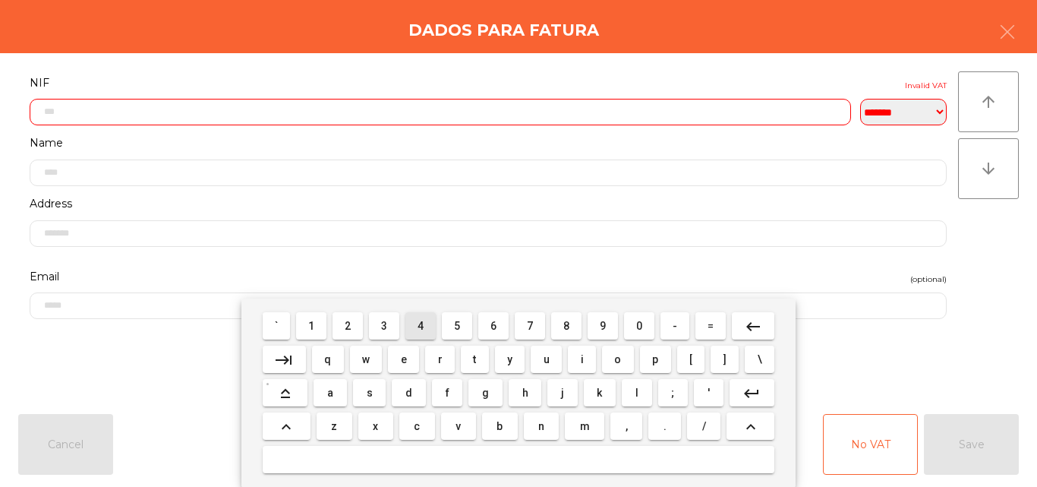
click at [417, 329] on button "4" at bounding box center [420, 325] width 30 height 27
drag, startPoint x: 519, startPoint y: 325, endPoint x: 542, endPoint y: 325, distance: 22.8
click at [520, 325] on button "7" at bounding box center [530, 325] width 30 height 27
click at [568, 326] on span "8" at bounding box center [566, 326] width 6 height 12
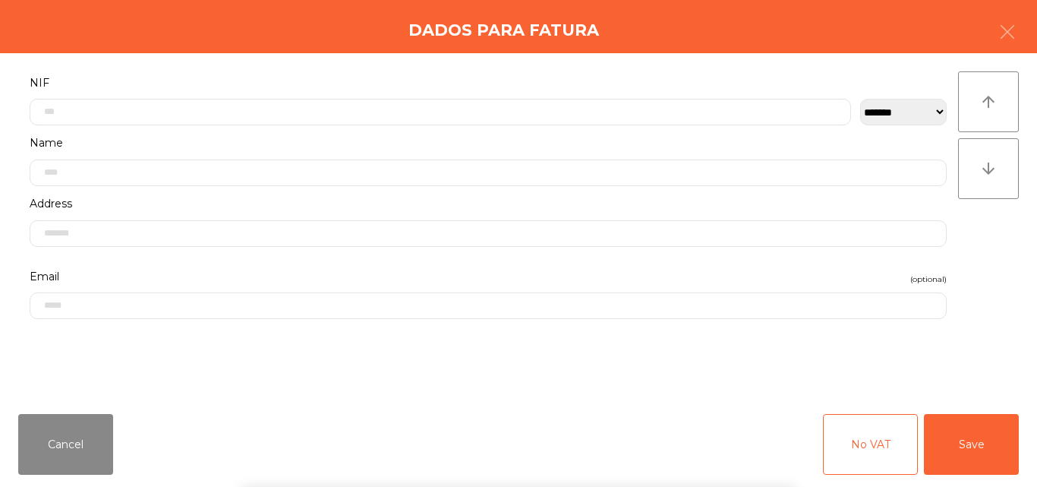
click at [847, 363] on div "` 1 2 3 4 5 6 7 8 9 0 - = keyboard_backspace keyboard_tab q w e r t y u i o p […" at bounding box center [518, 392] width 1037 height 188
click at [961, 448] on button "Save" at bounding box center [971, 444] width 95 height 61
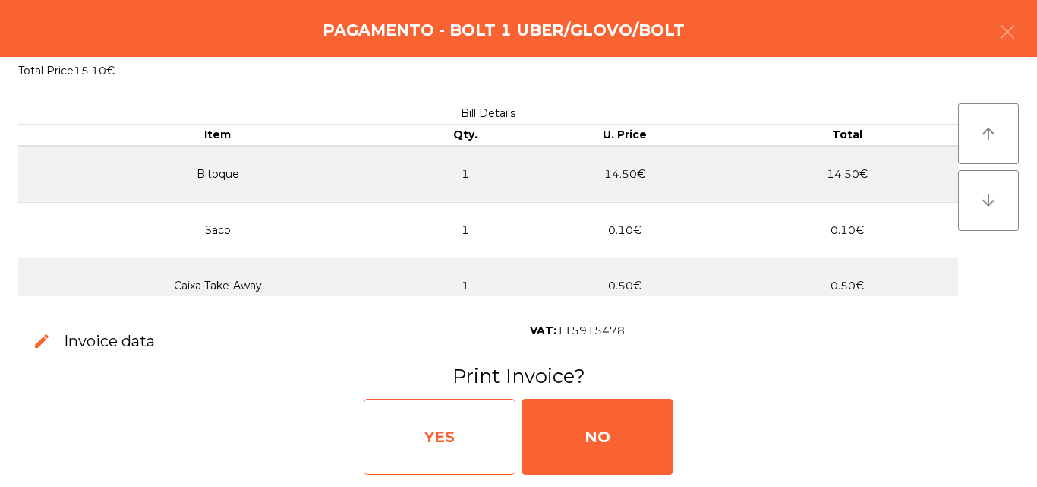
click at [419, 426] on div "YES" at bounding box center [440, 437] width 152 height 76
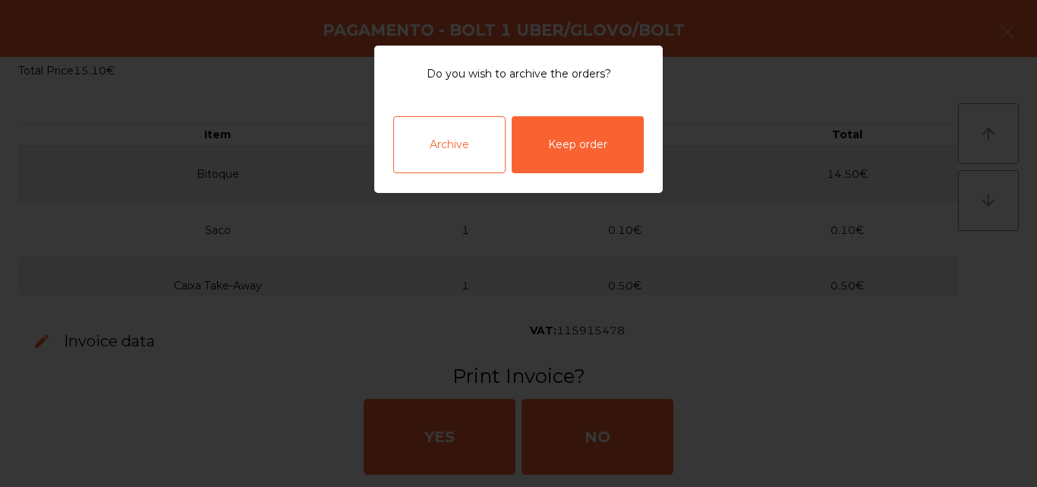
click at [451, 140] on div "Archive" at bounding box center [449, 144] width 112 height 57
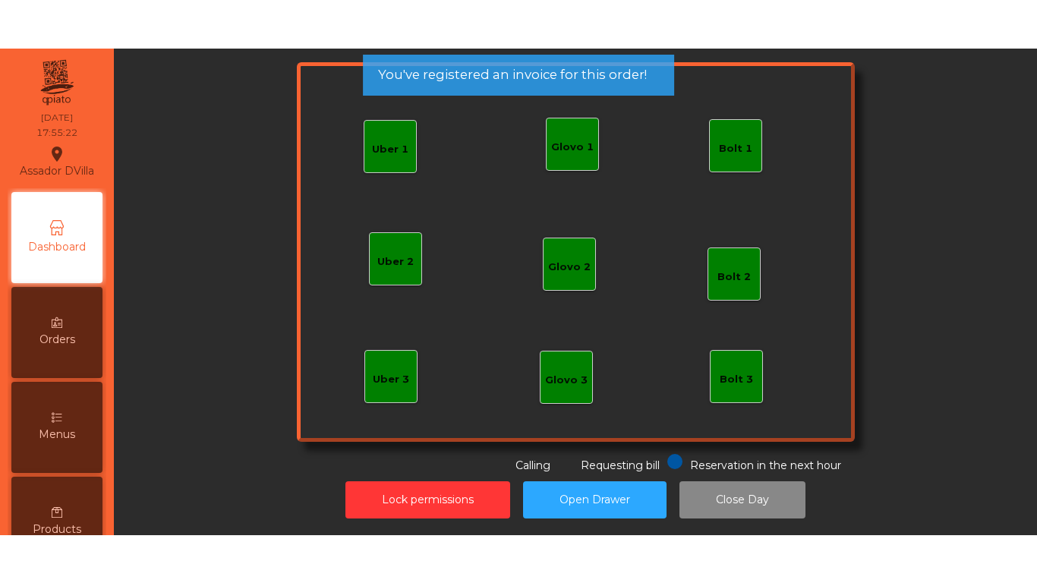
scroll to position [0, 0]
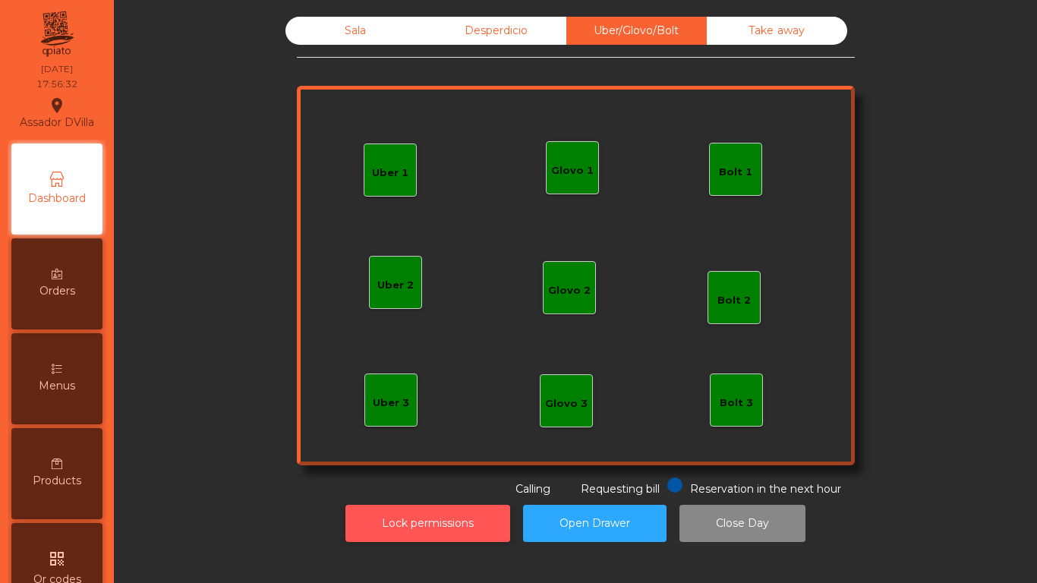
click at [454, 486] on button "Lock permissions" at bounding box center [427, 523] width 165 height 37
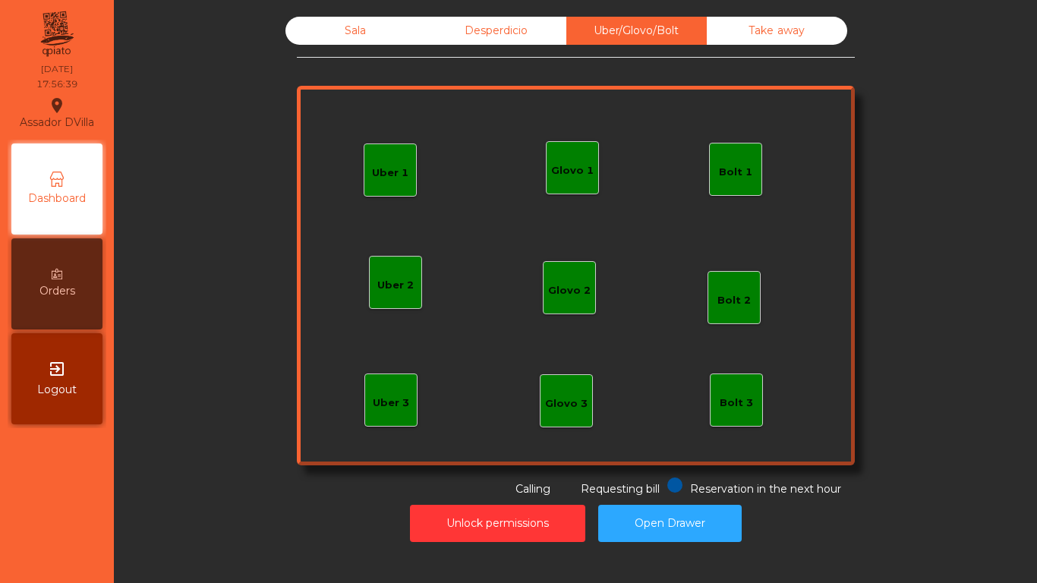
click at [335, 22] on div "Sala" at bounding box center [356, 31] width 140 height 28
